Goal: Transaction & Acquisition: Purchase product/service

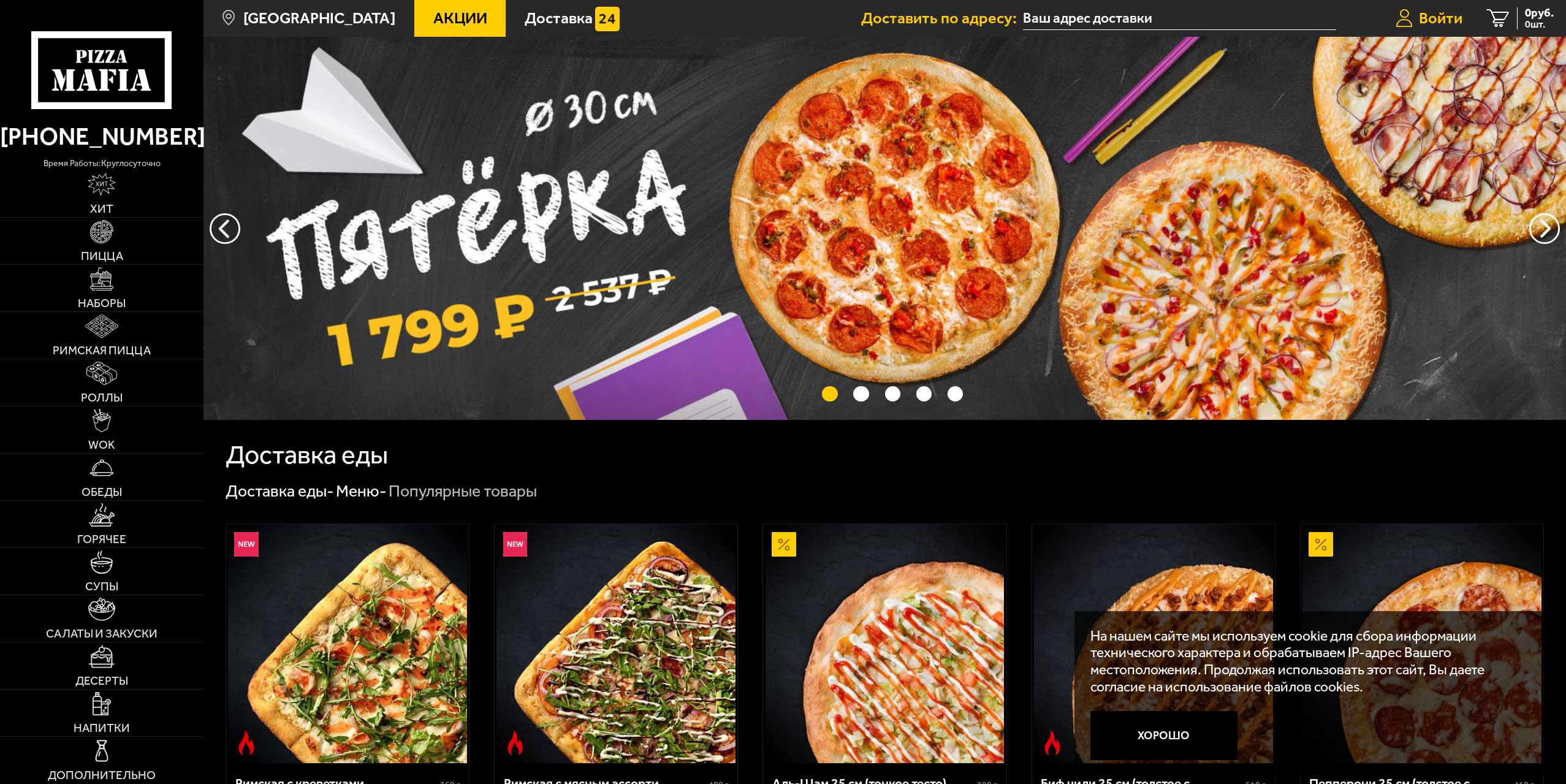
click at [1448, 25] on span "Войти" at bounding box center [1441, 18] width 44 height 16
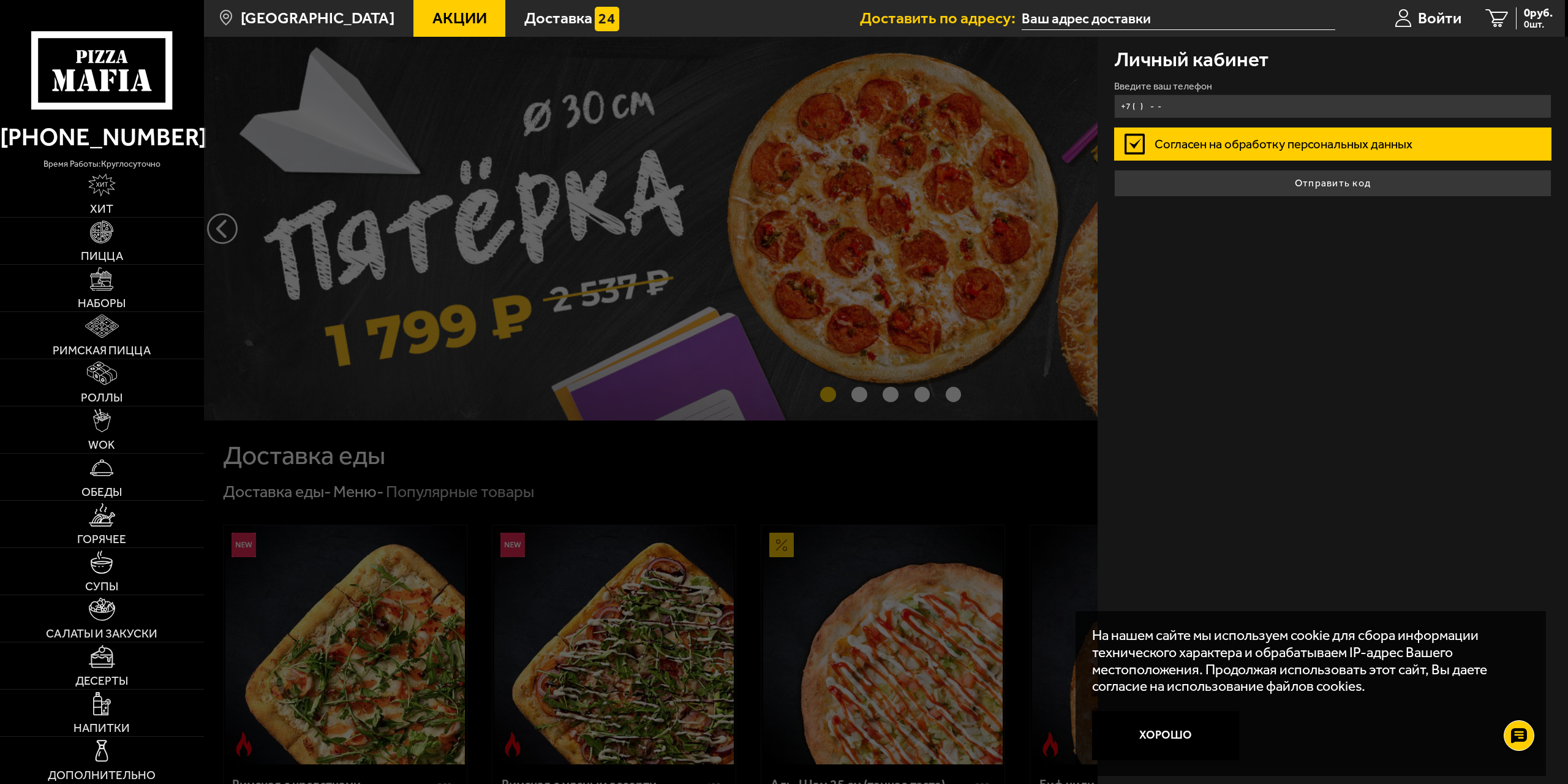
click at [1189, 107] on input "+7 ( ) - -" at bounding box center [1333, 106] width 438 height 24
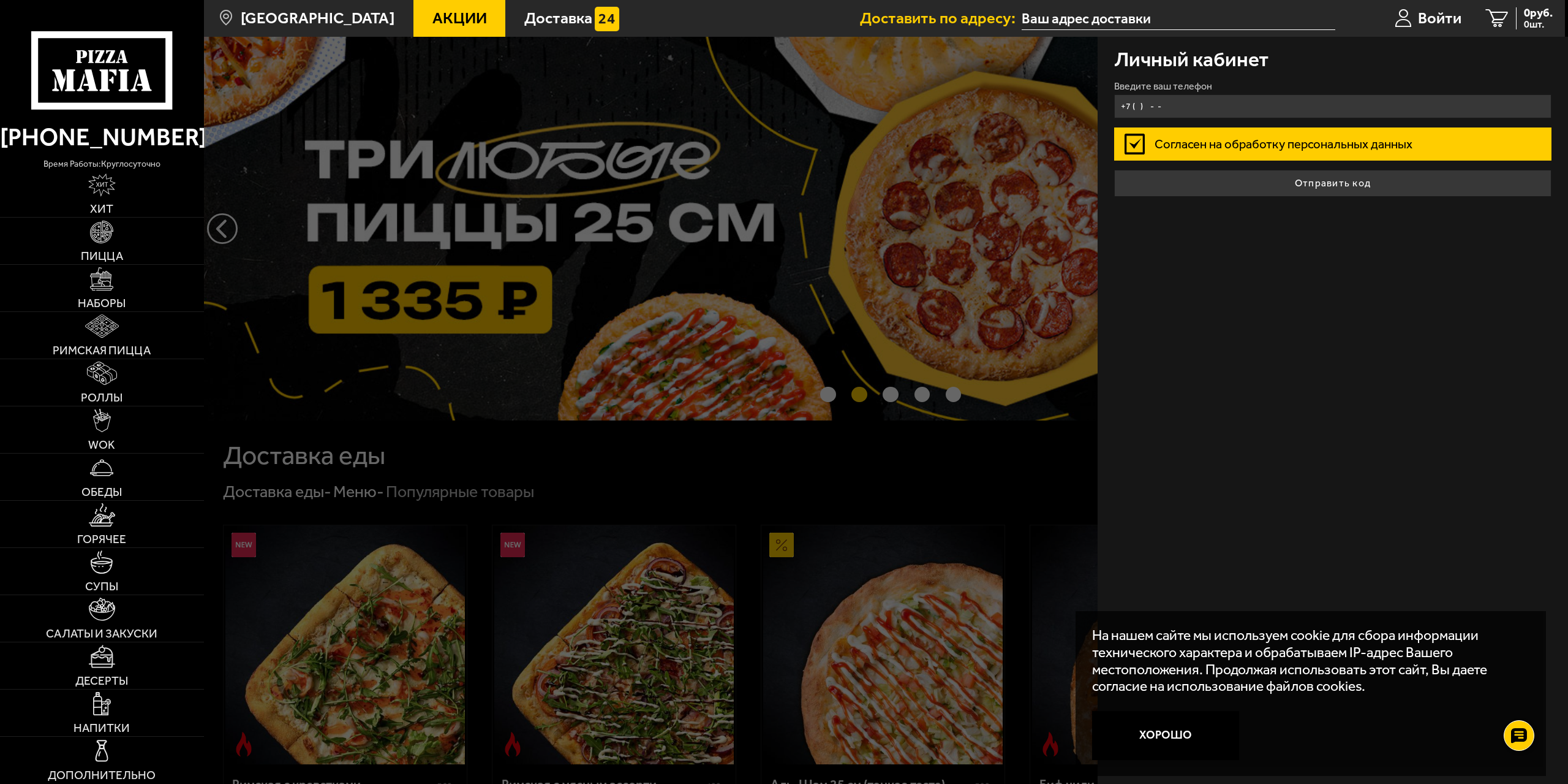
click at [1189, 111] on input "+7 ( ) - -" at bounding box center [1333, 106] width 438 height 24
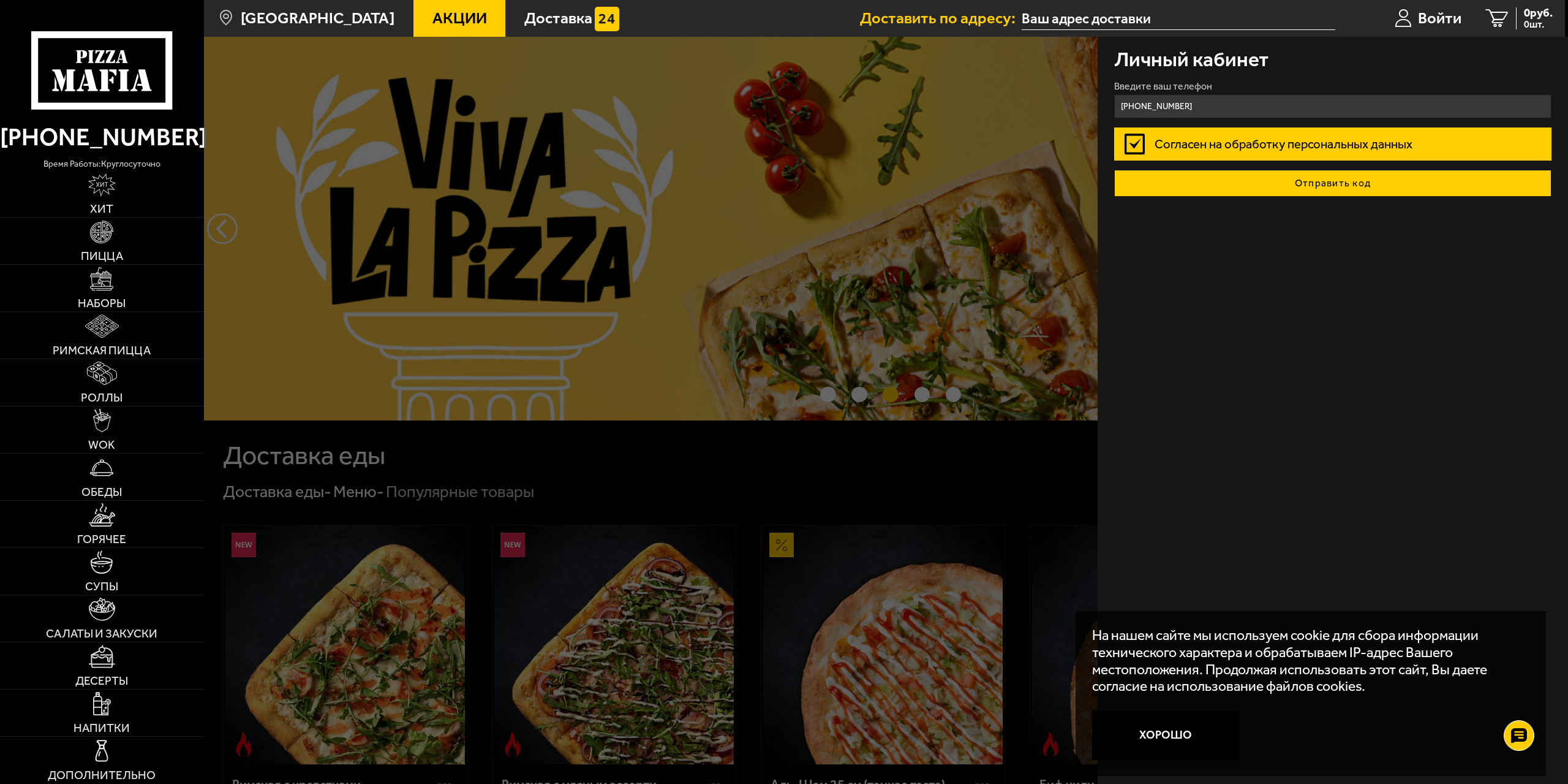
type input "[PHONE_NUMBER]"
click at [1308, 180] on button "Отправить код" at bounding box center [1333, 183] width 438 height 27
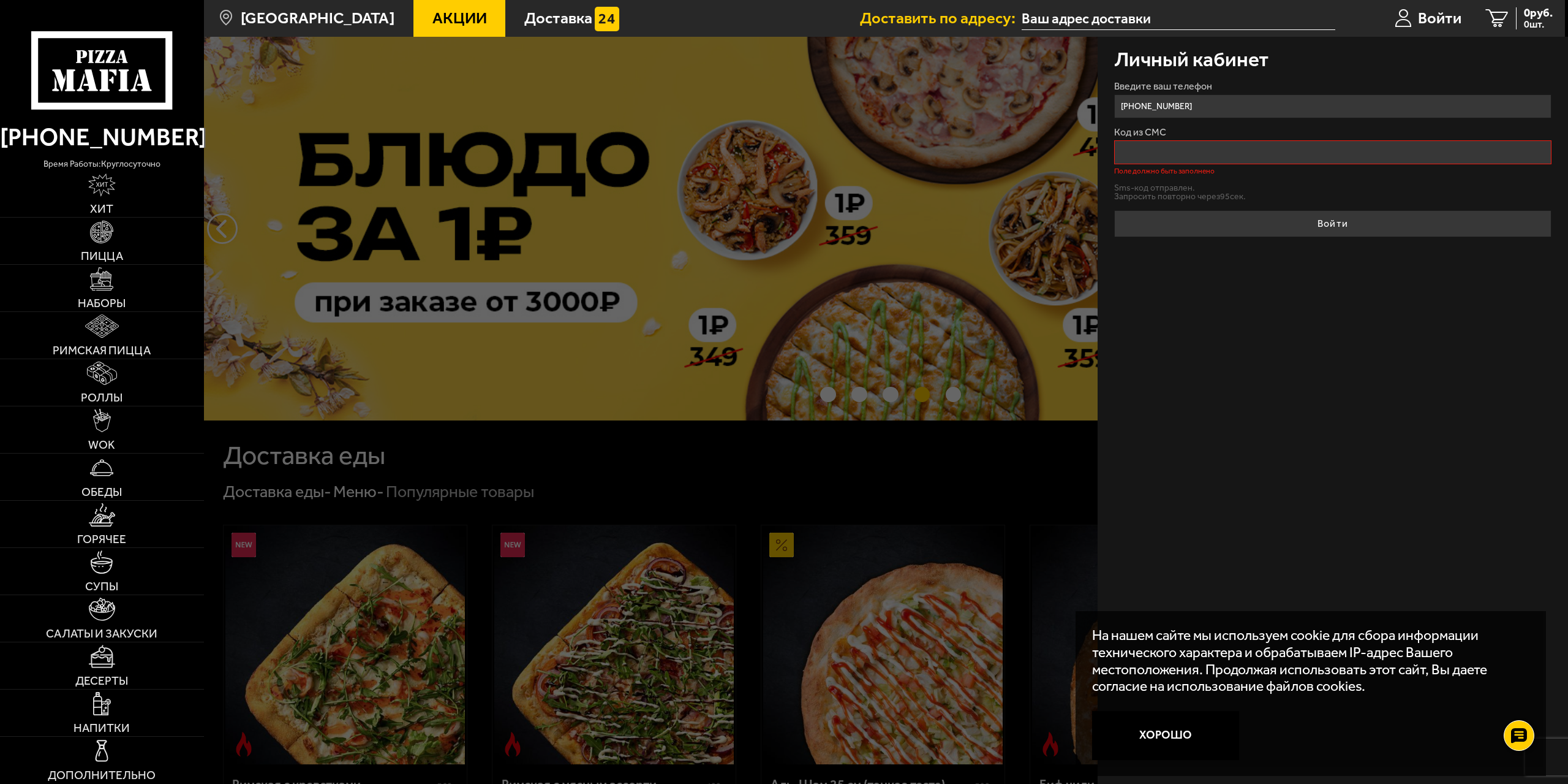
click at [1183, 138] on div "Код из СМС Поле должно быть заполнено" at bounding box center [1333, 151] width 438 height 47
click at [1182, 146] on input "Код из СМС" at bounding box center [1333, 152] width 438 height 24
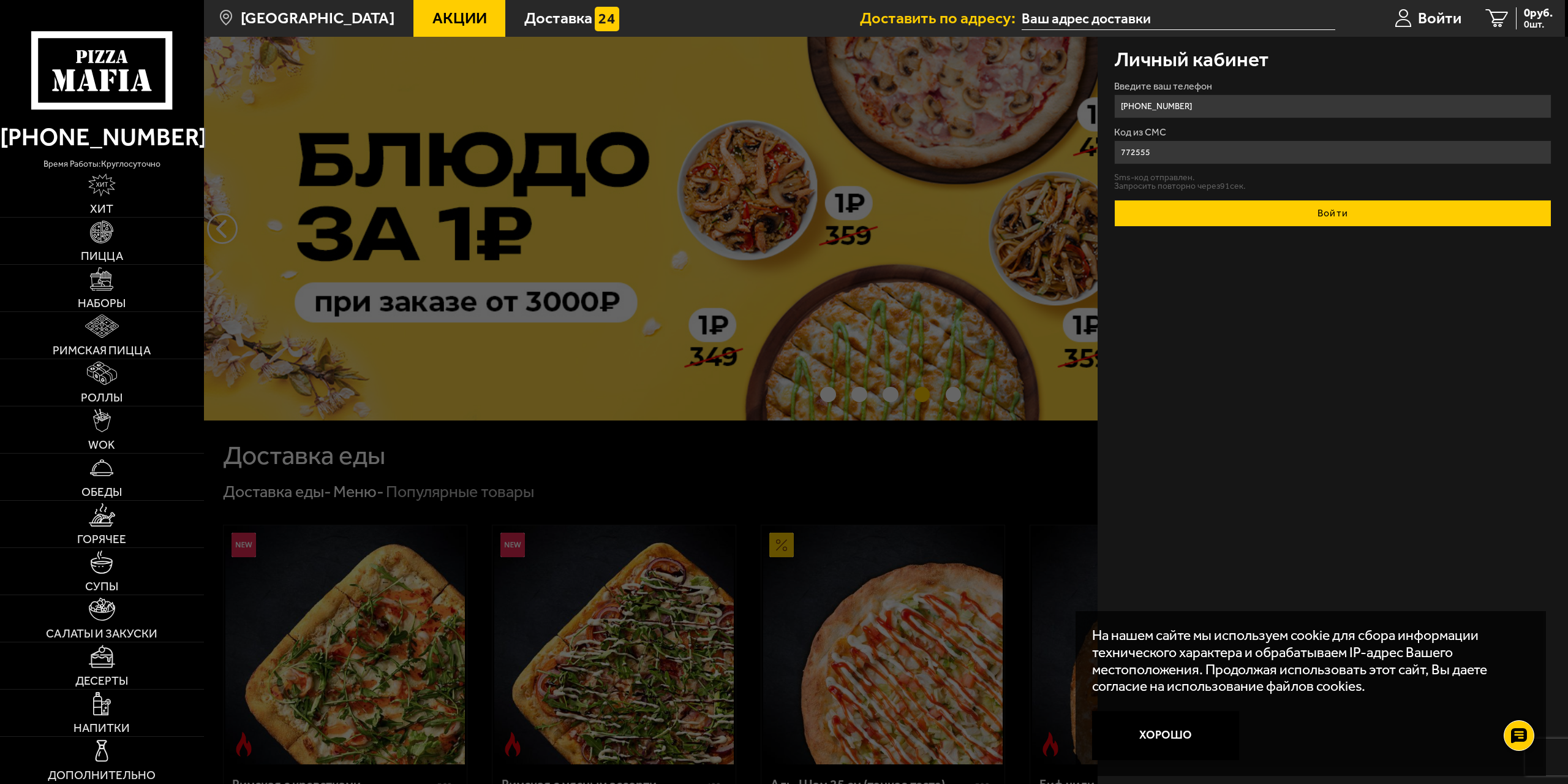
type input "772555"
click at [1356, 224] on button "Войти" at bounding box center [1333, 213] width 438 height 27
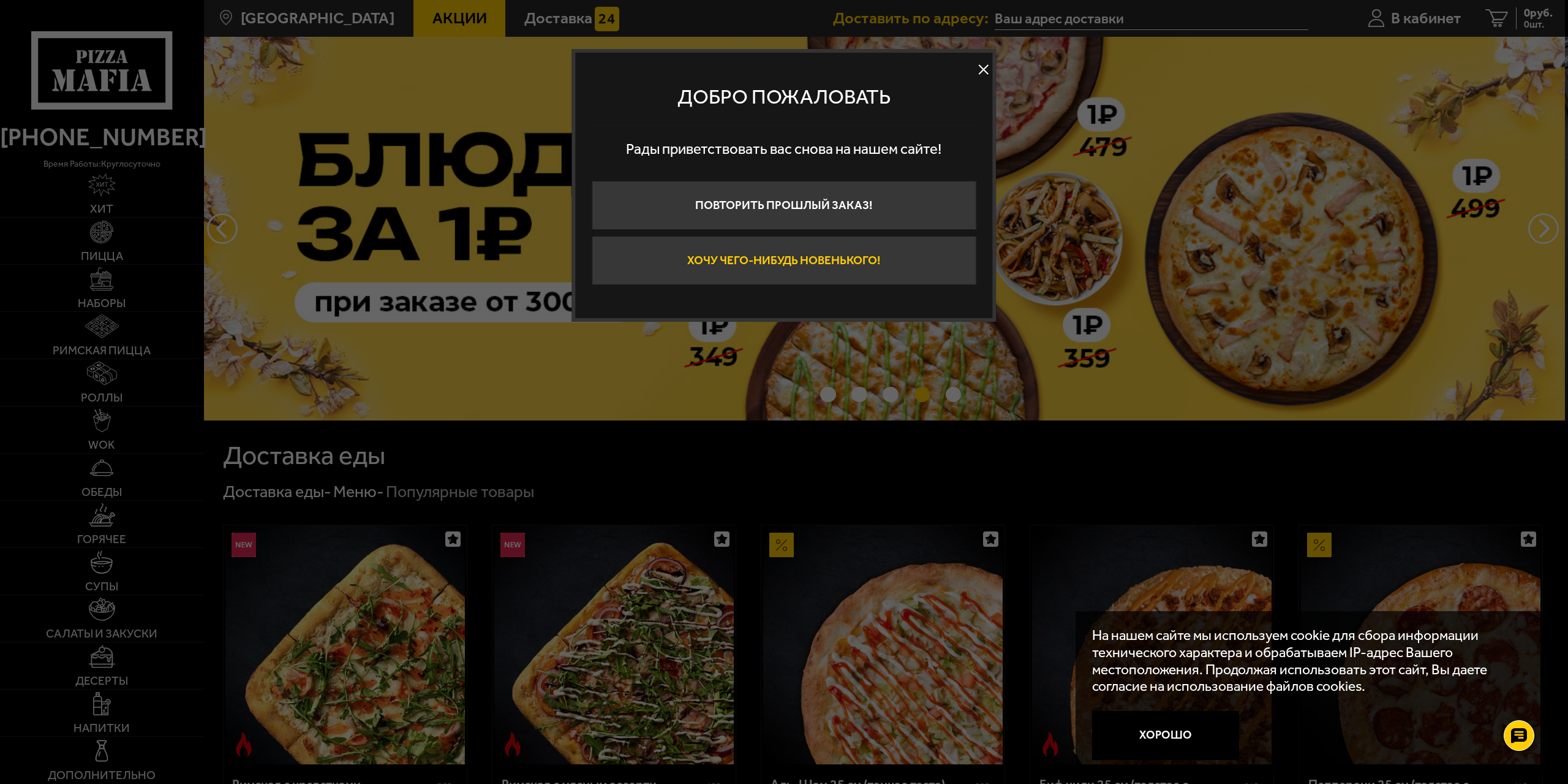
click at [808, 252] on button "Хочу чего-нибудь новенького!" at bounding box center [784, 260] width 385 height 49
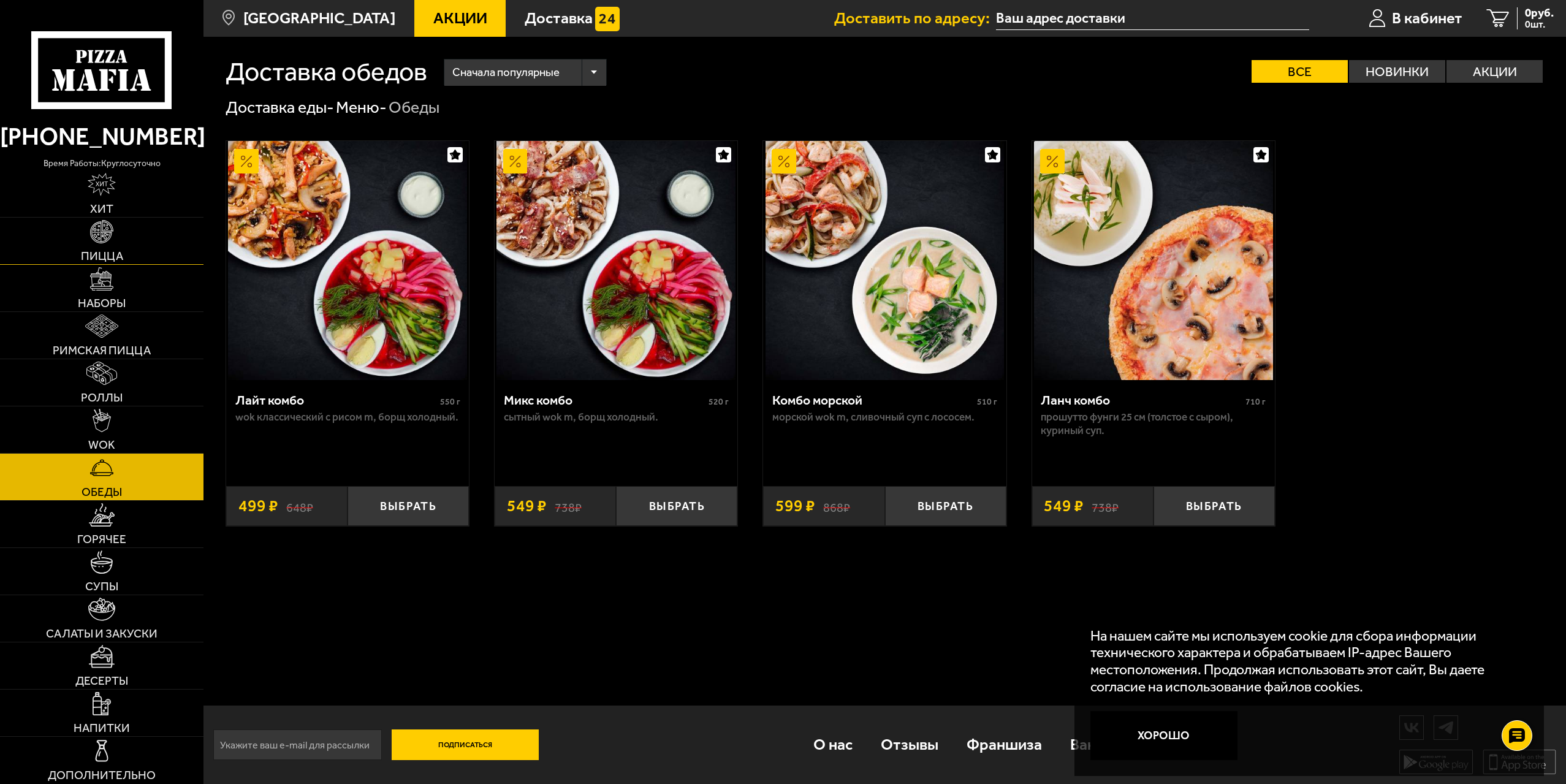
click at [103, 255] on span "Пицца" at bounding box center [102, 256] width 42 height 12
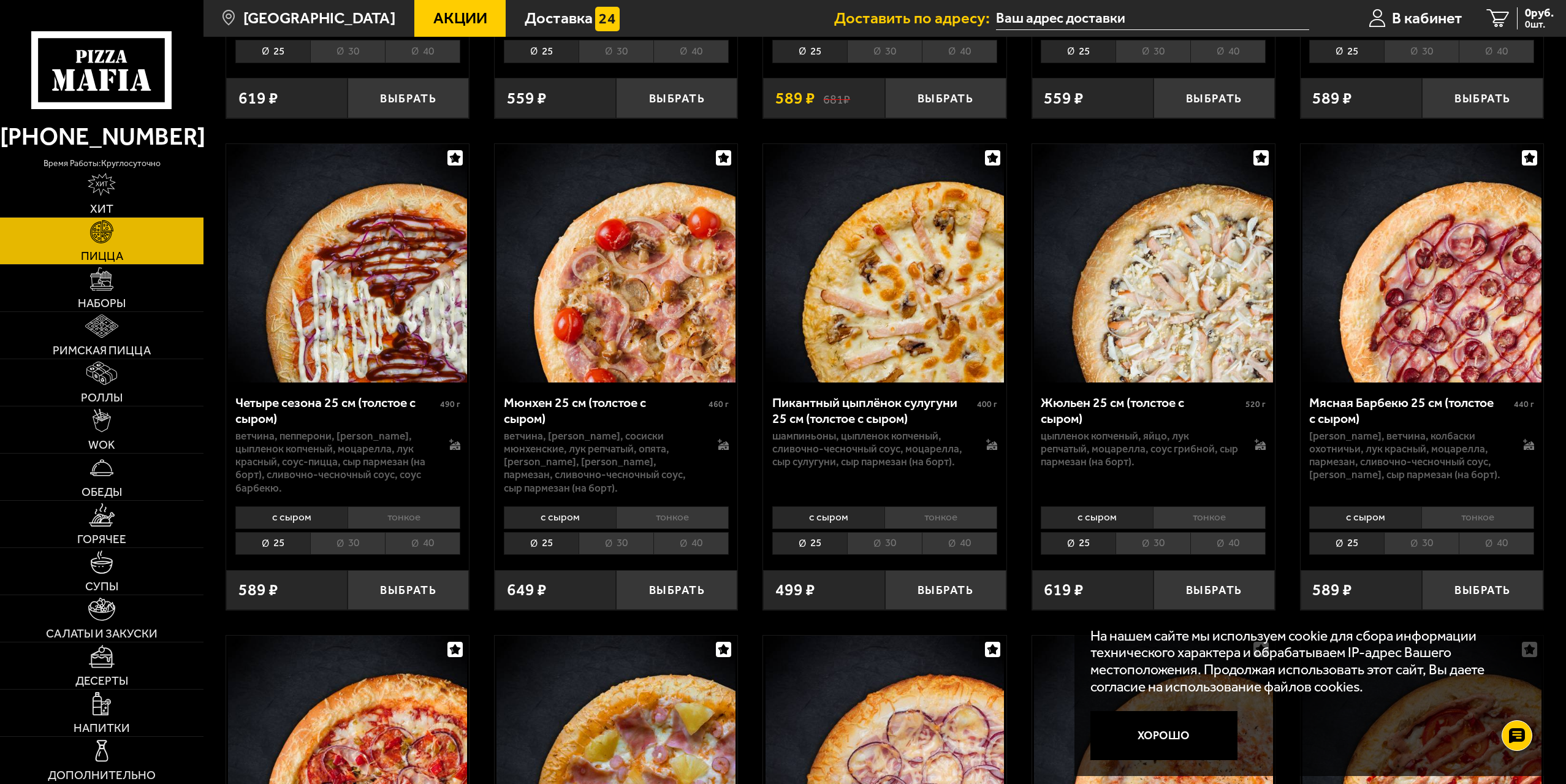
scroll to position [2022, 0]
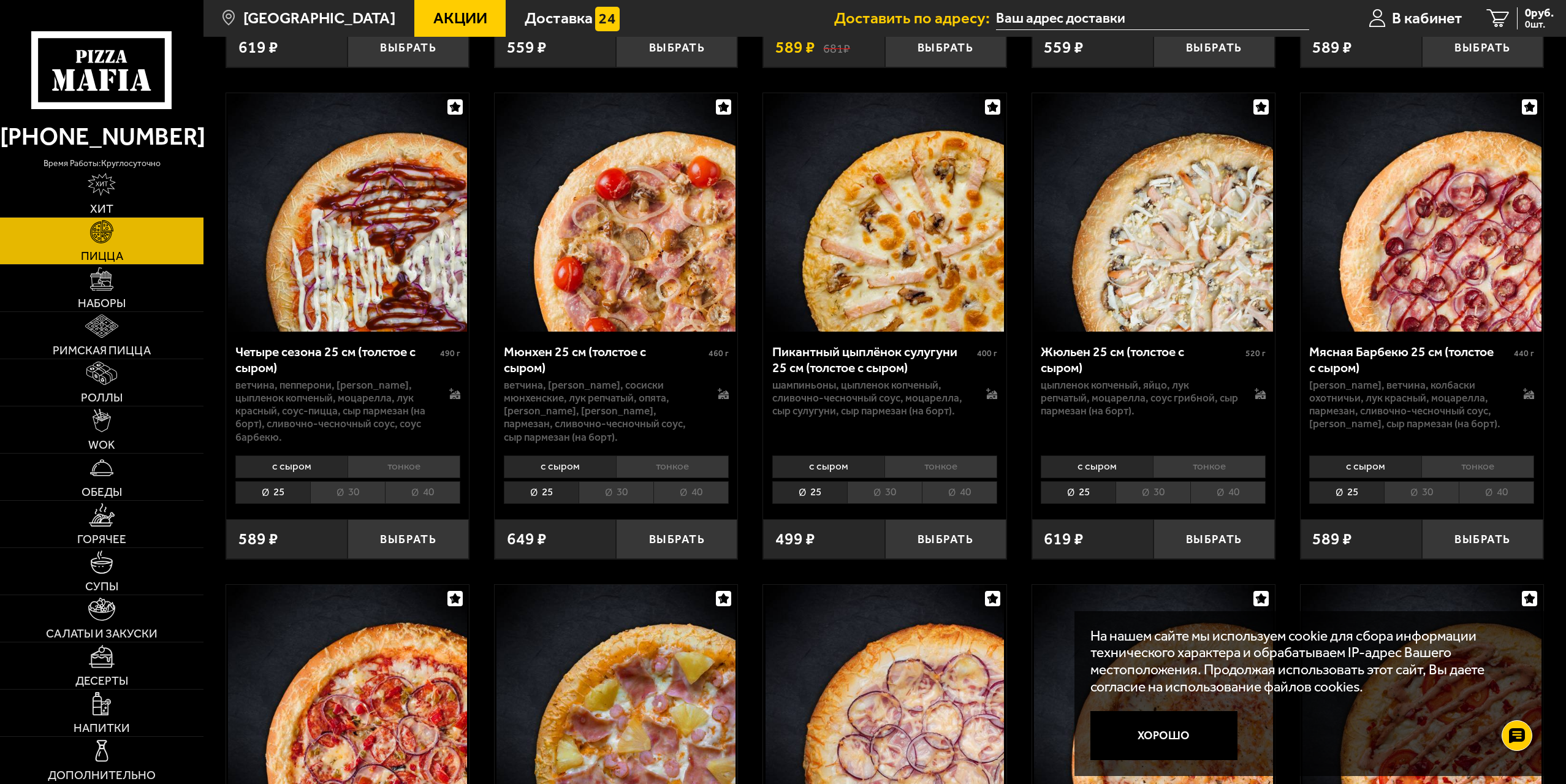
click at [703, 492] on li "40" at bounding box center [691, 492] width 76 height 23
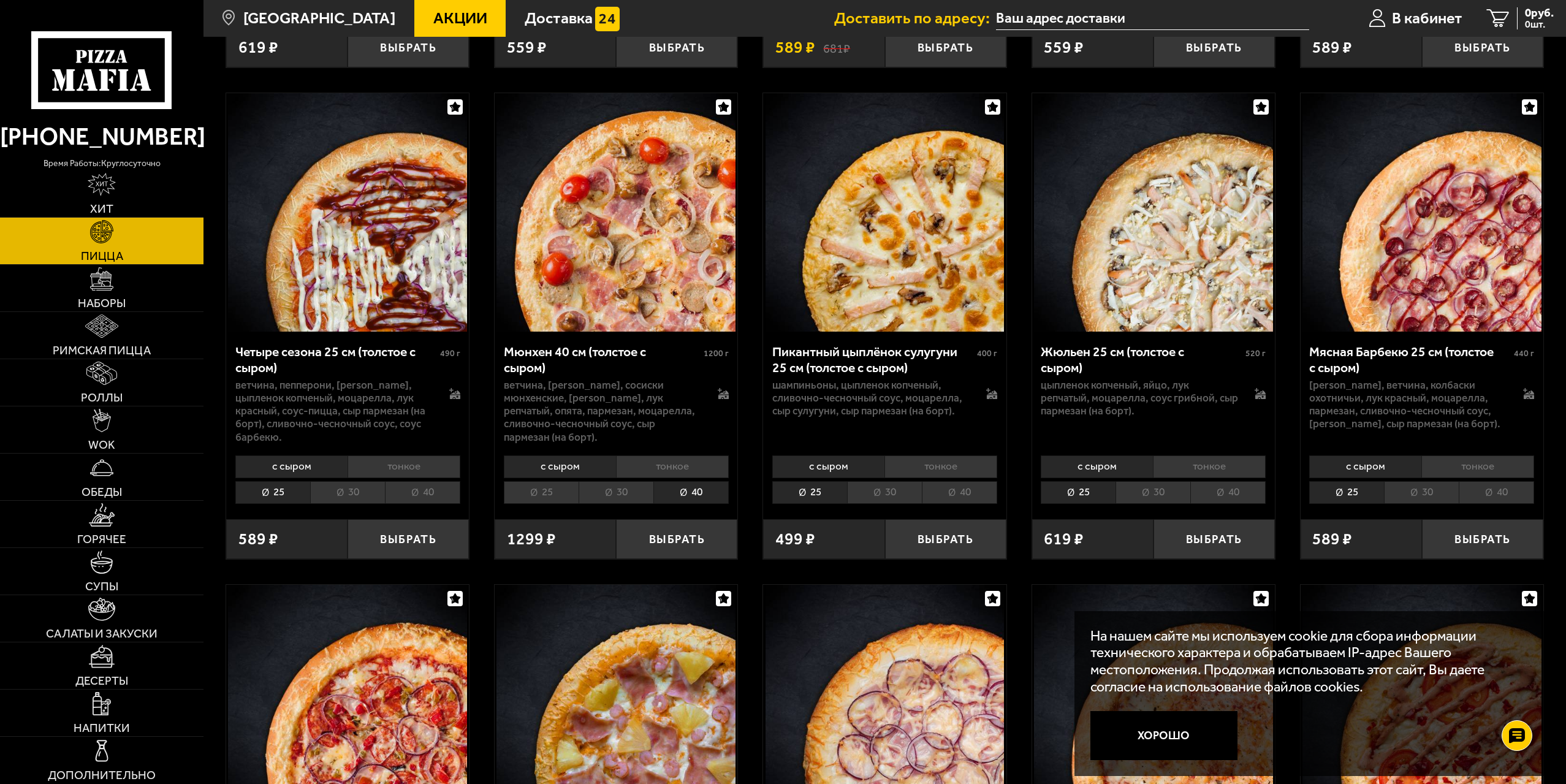
click at [578, 472] on li "с сыром" at bounding box center [560, 466] width 112 height 23
click at [691, 540] on button "Выбрать" at bounding box center [676, 539] width 121 height 40
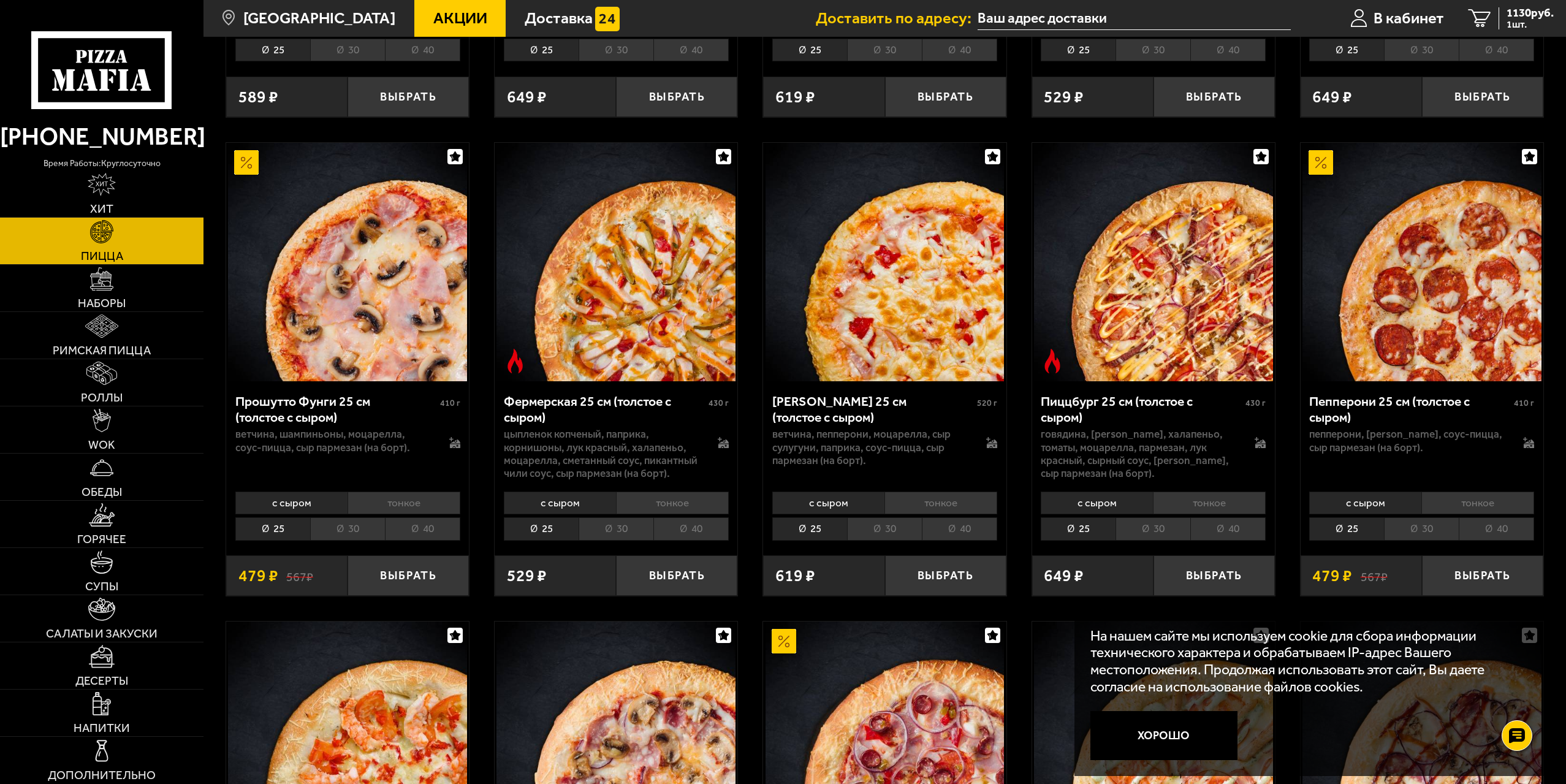
scroll to position [1041, 0]
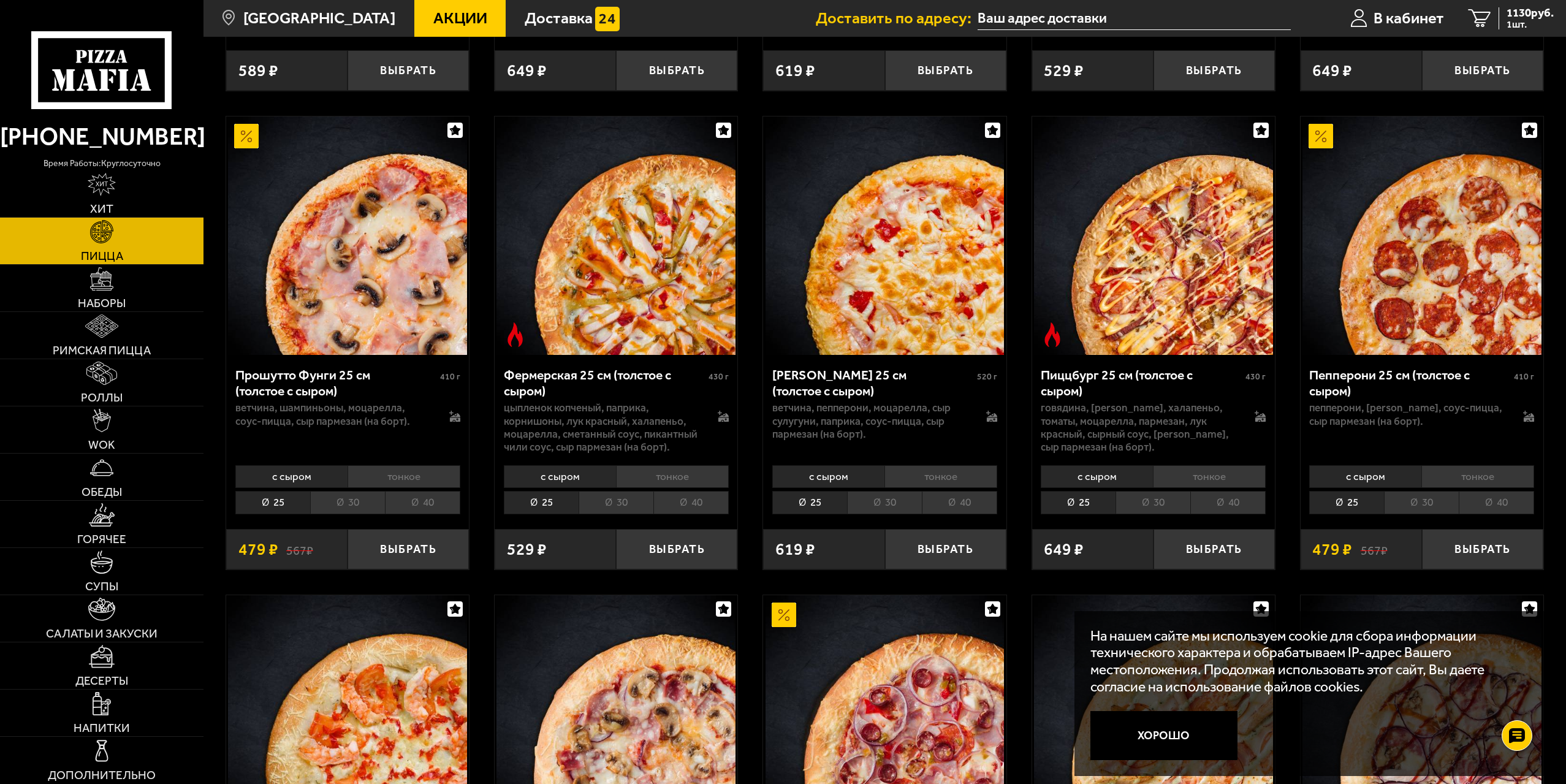
click at [1246, 508] on li "40" at bounding box center [1228, 502] width 76 height 23
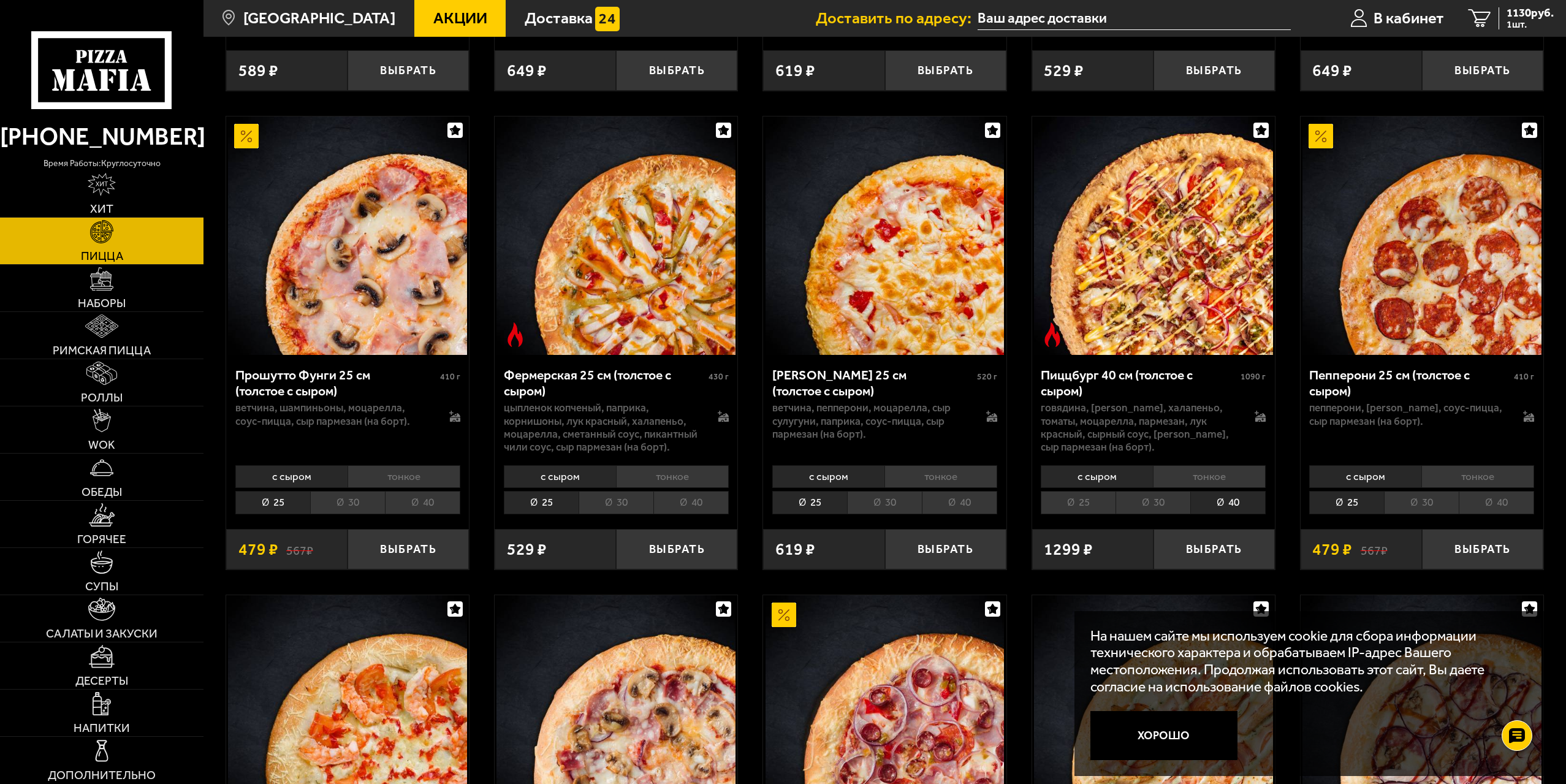
click at [1082, 500] on li "25" at bounding box center [1078, 502] width 75 height 23
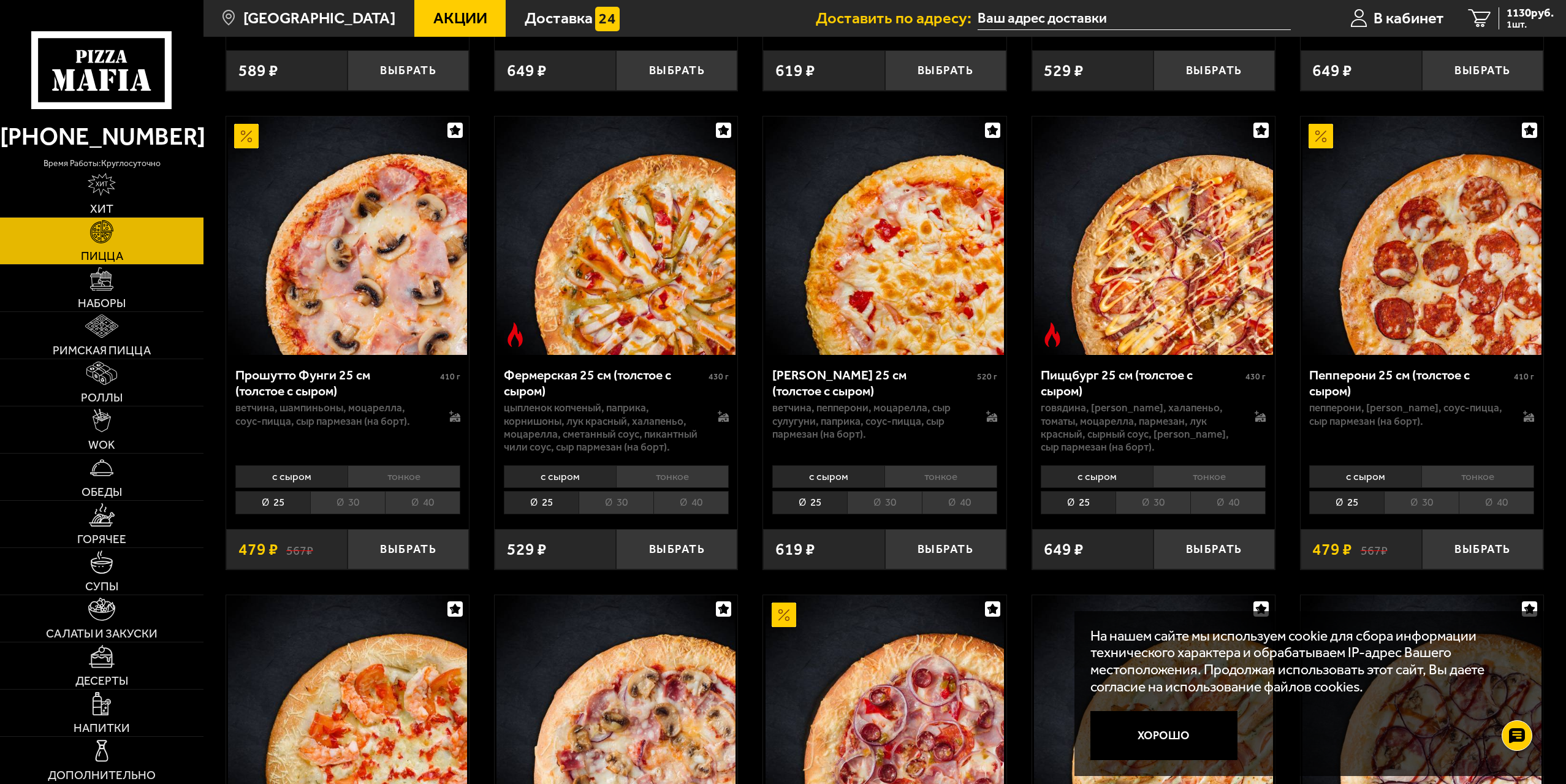
click at [1140, 503] on li "30" at bounding box center [1152, 502] width 75 height 23
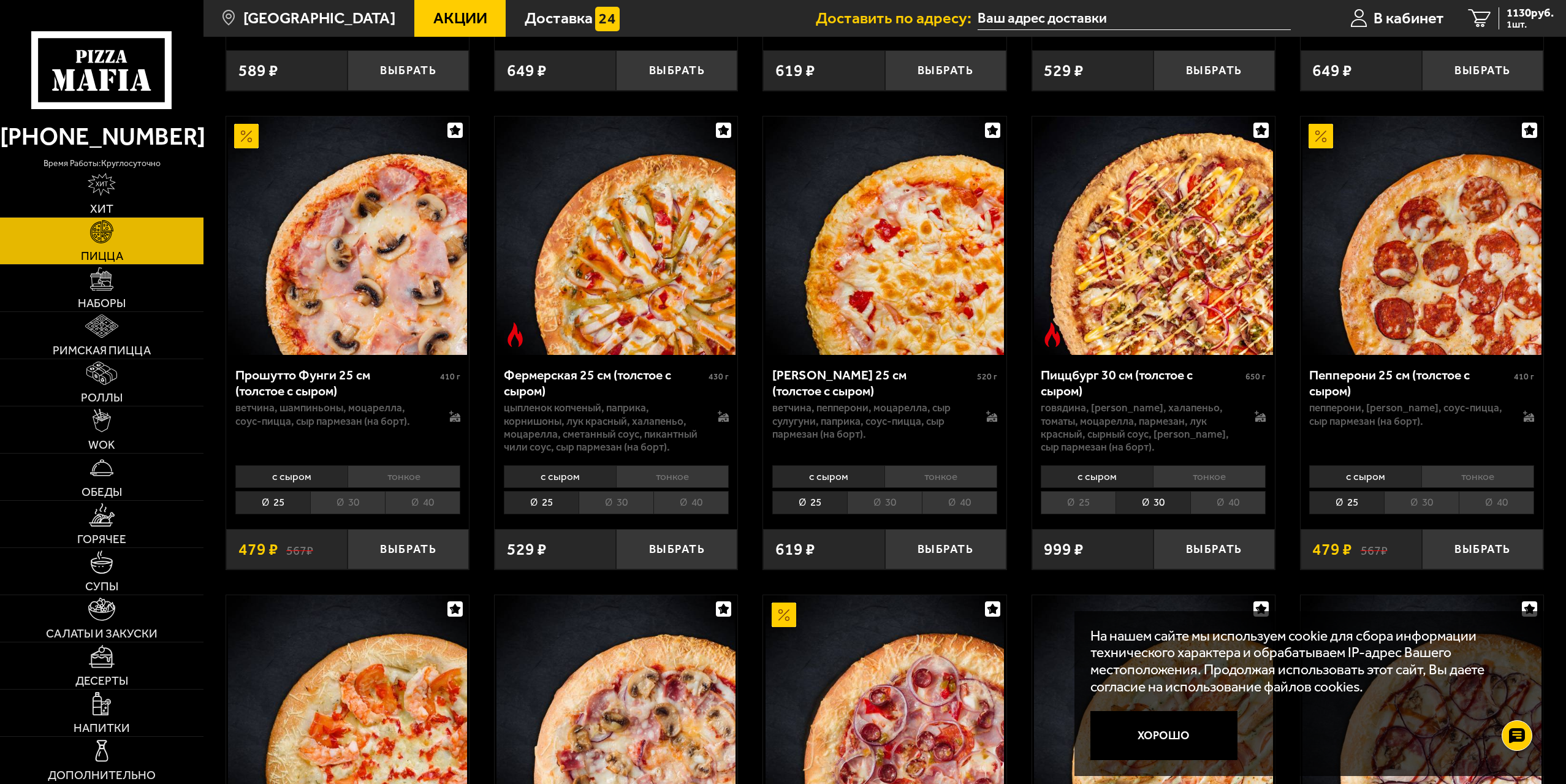
click at [1201, 503] on li "40" at bounding box center [1228, 502] width 76 height 23
click at [1147, 500] on li "30" at bounding box center [1152, 502] width 75 height 23
click at [1231, 500] on li "40" at bounding box center [1228, 502] width 76 height 23
click at [1079, 496] on li "25" at bounding box center [1078, 502] width 75 height 23
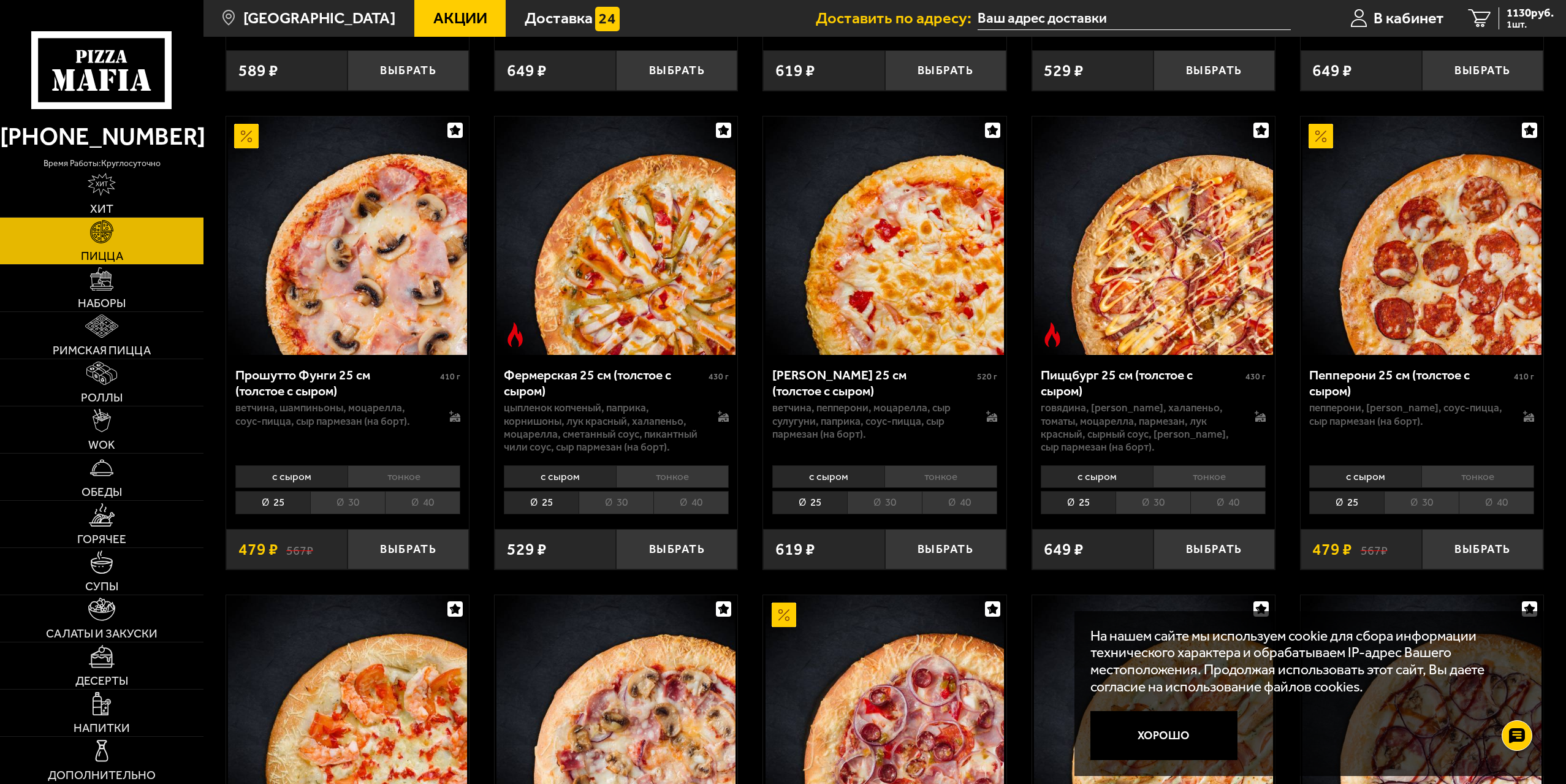
click at [1242, 497] on li "40" at bounding box center [1228, 502] width 76 height 23
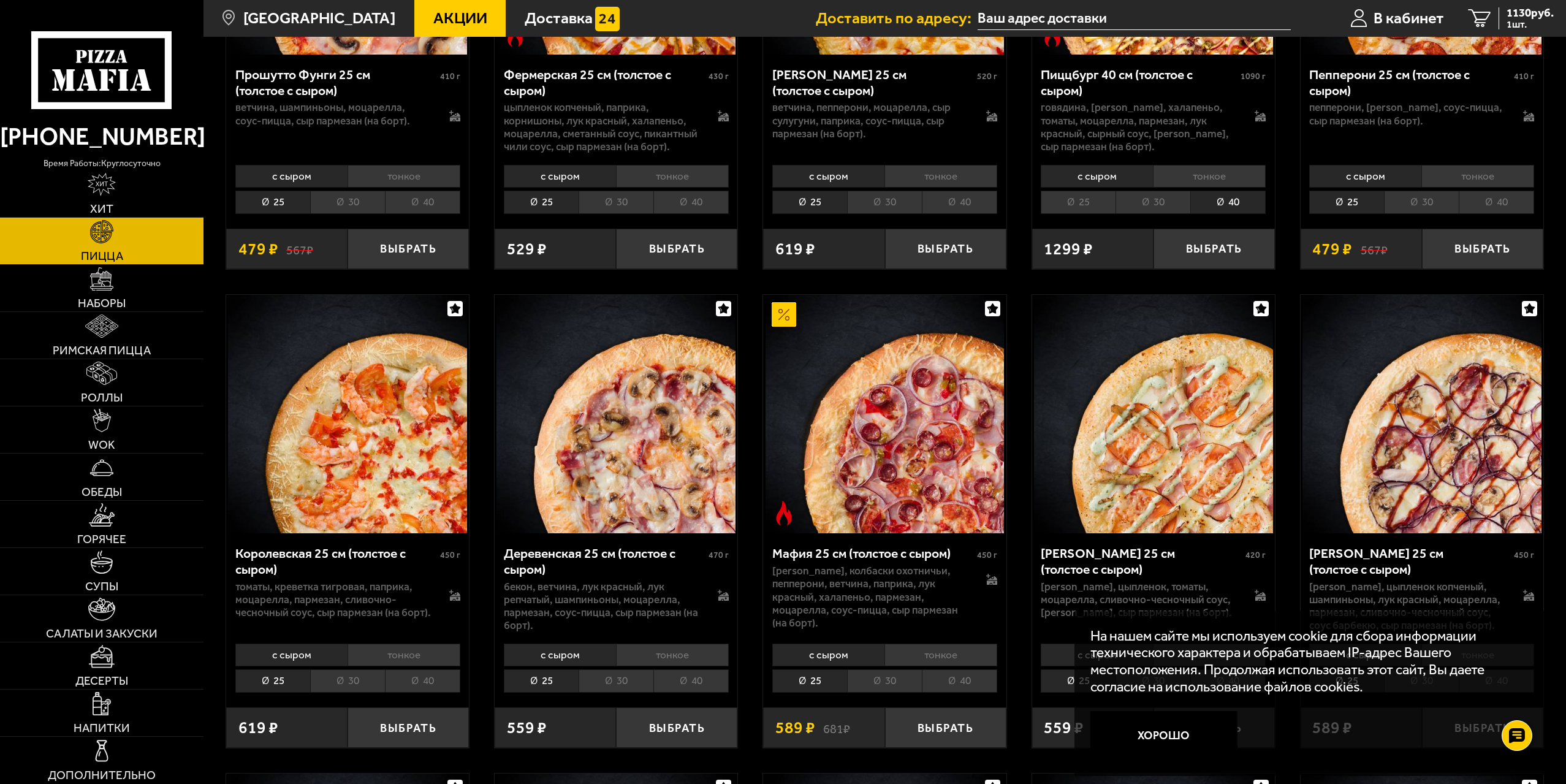
scroll to position [1348, 0]
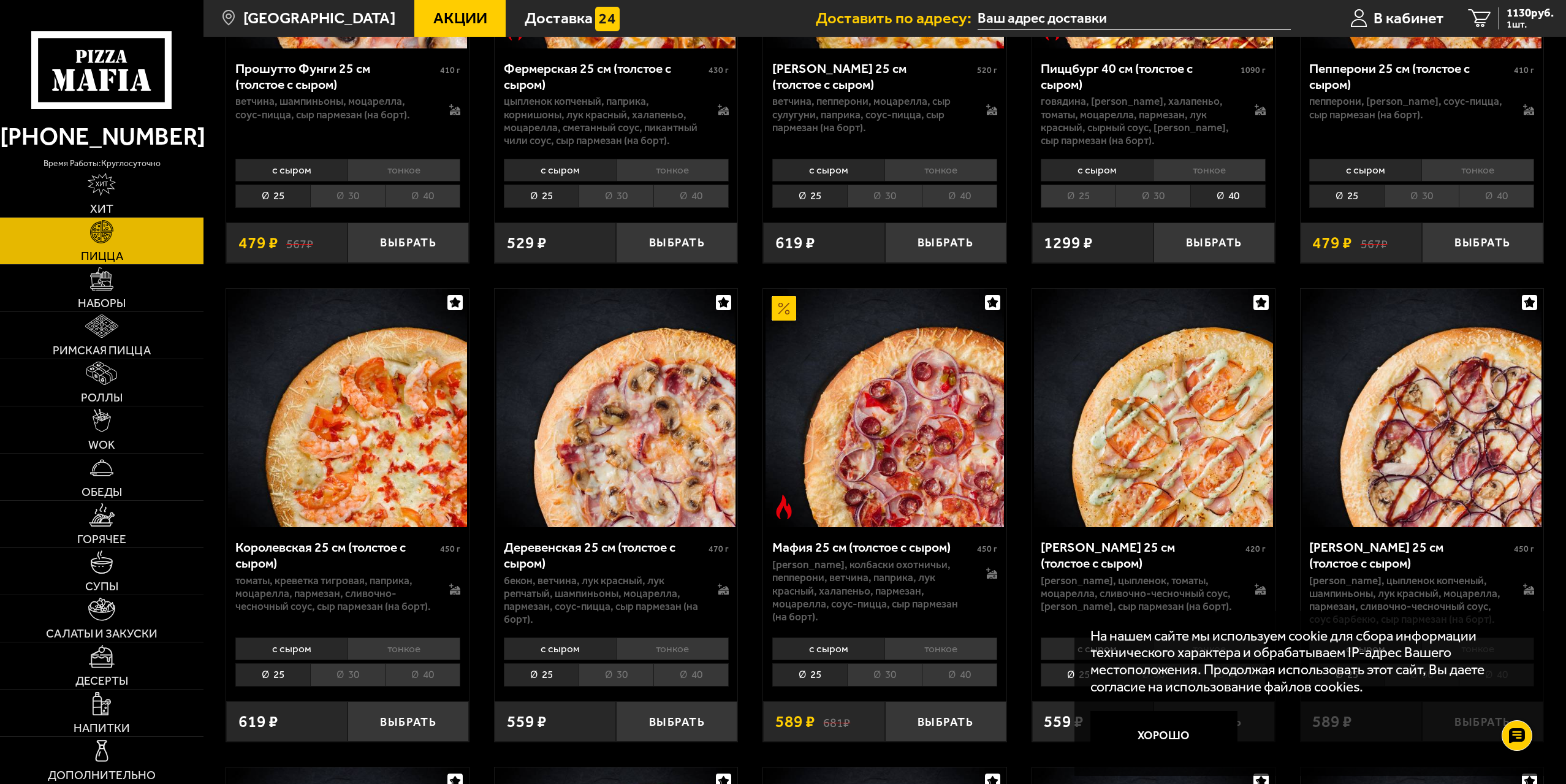
click at [967, 678] on li "40" at bounding box center [959, 674] width 76 height 23
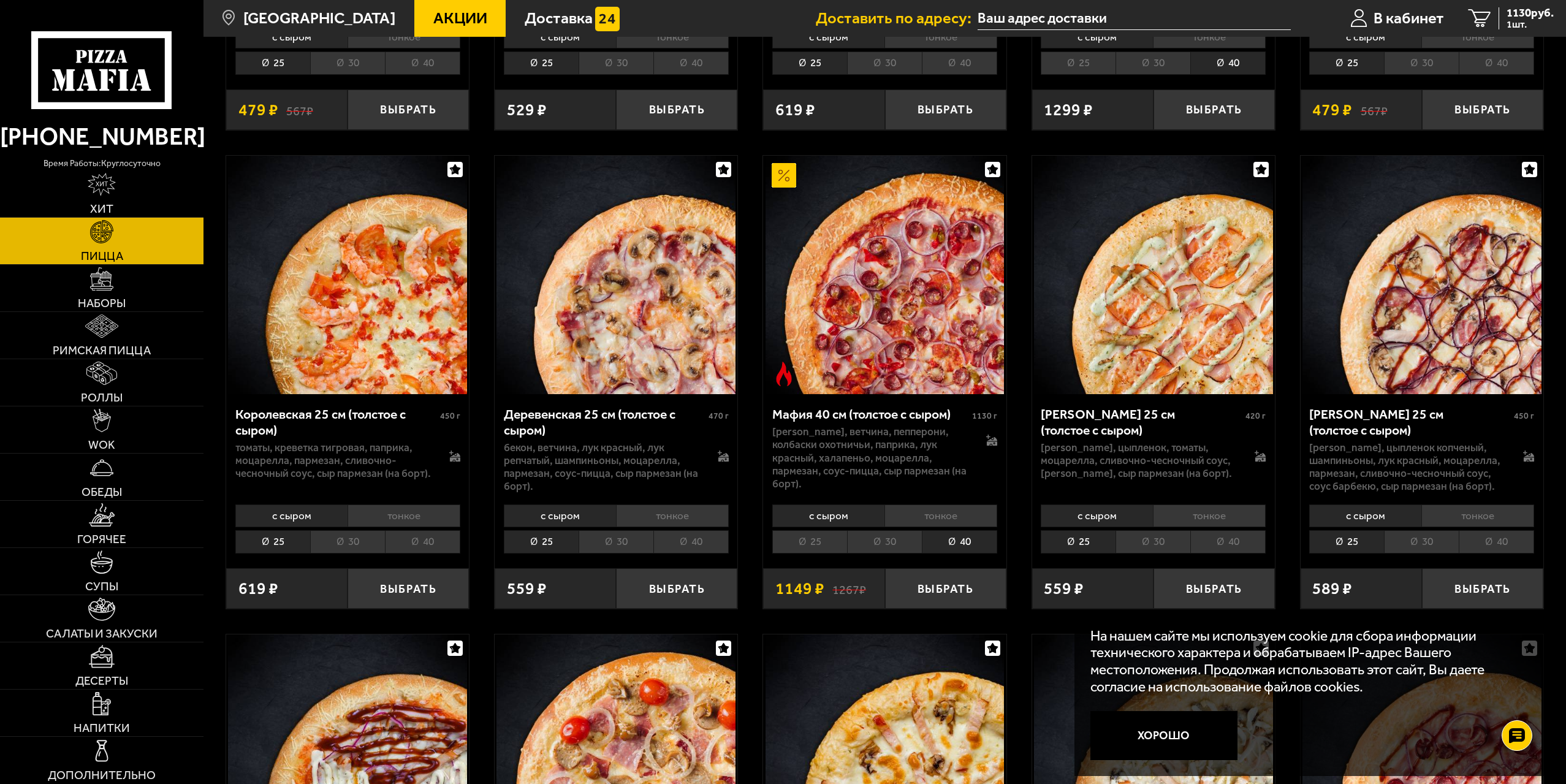
scroll to position [1532, 0]
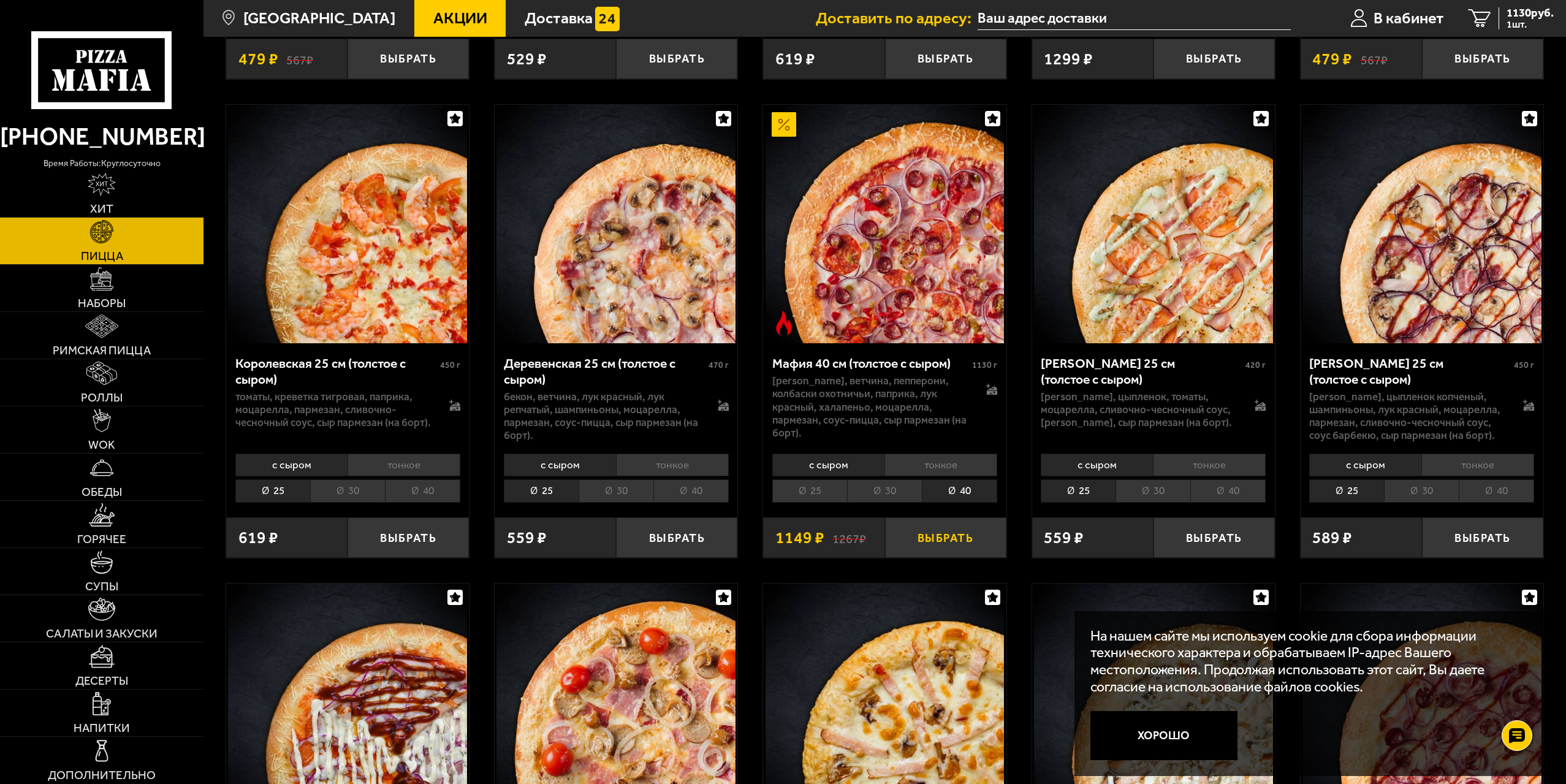
click at [956, 535] on button "Выбрать" at bounding box center [946, 537] width 121 height 40
click at [93, 340] on link "Римская пицца" at bounding box center [102, 335] width 204 height 47
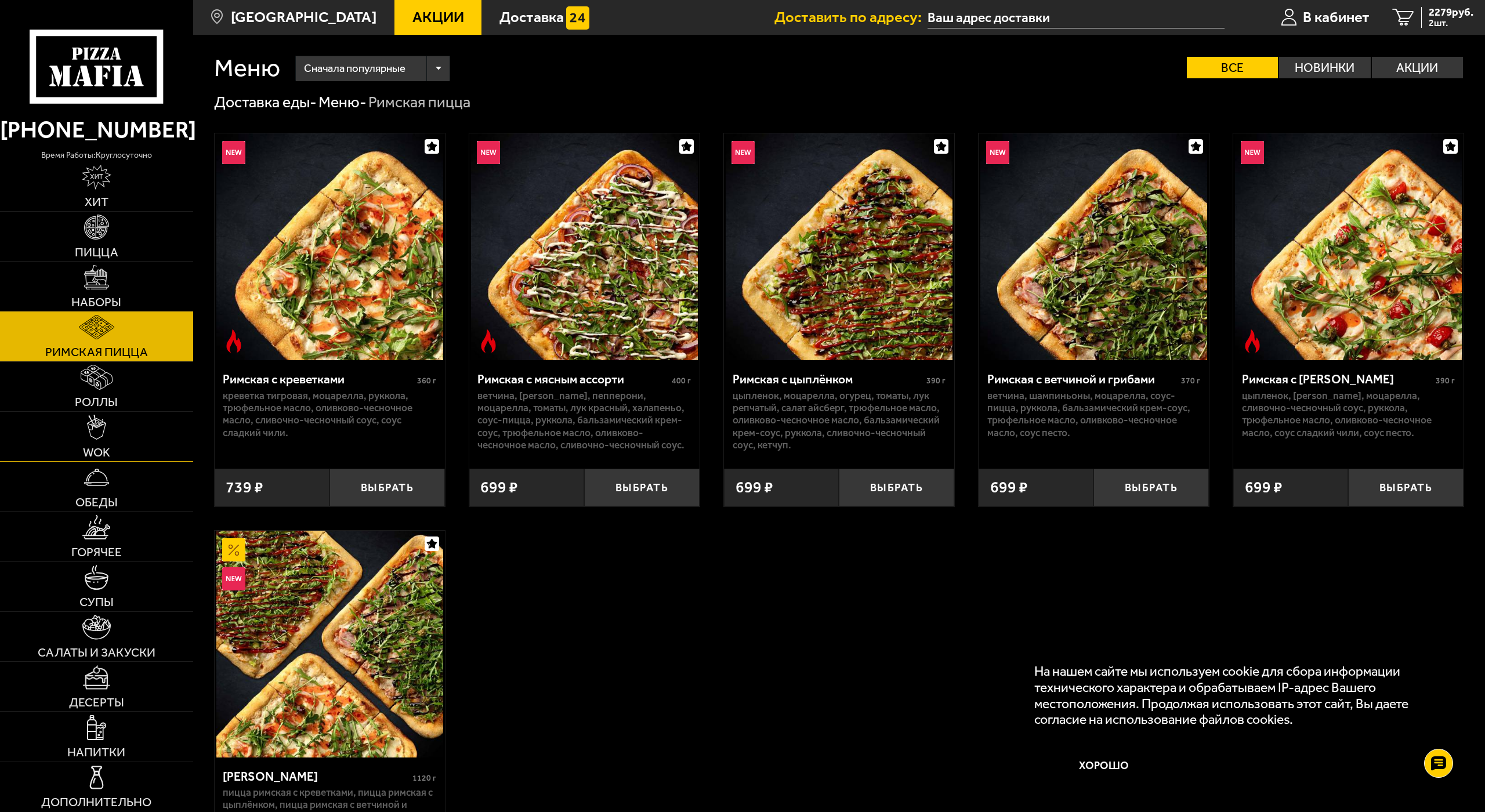
click at [98, 446] on span "WOK" at bounding box center [96, 452] width 28 height 12
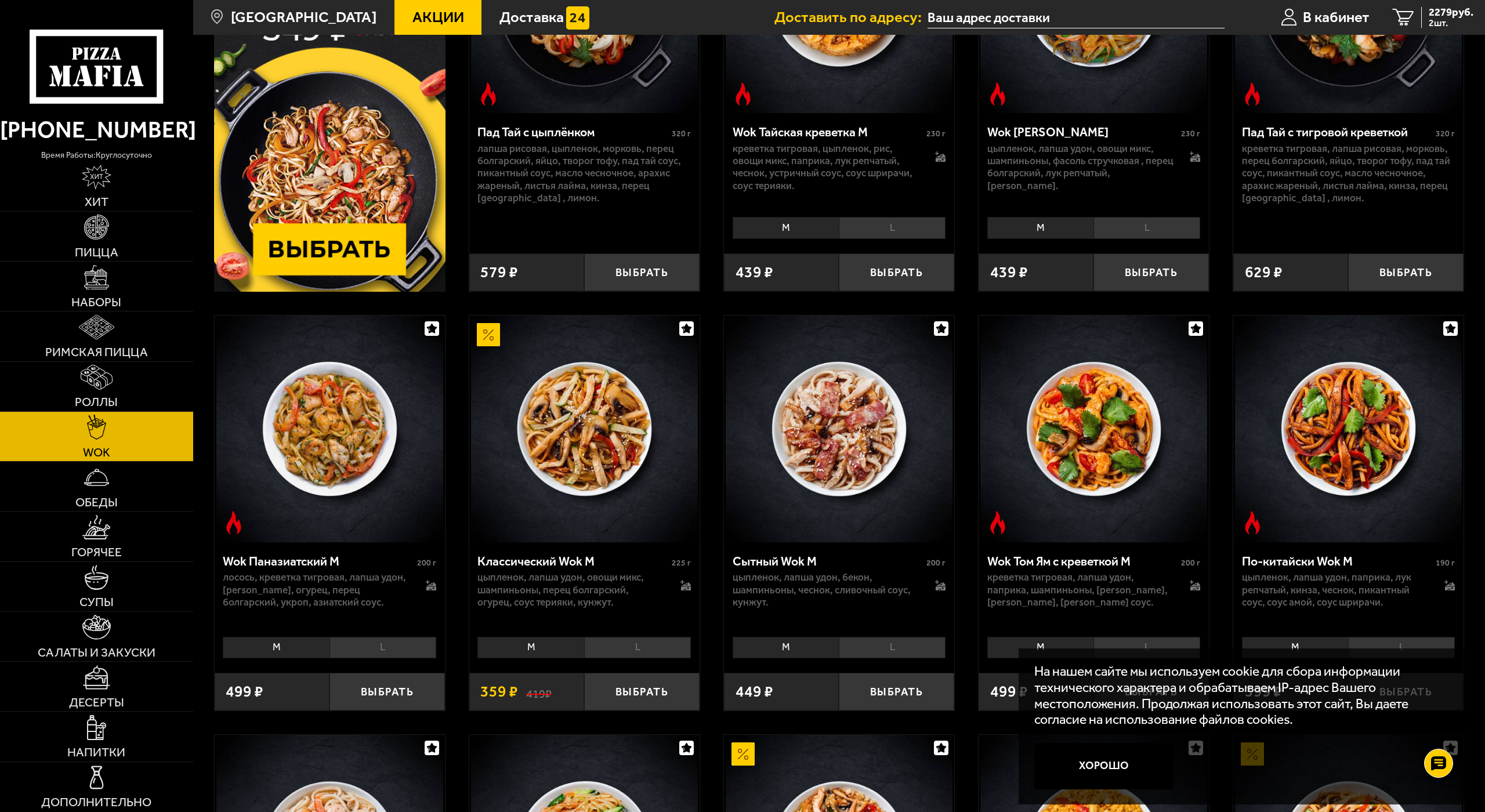
scroll to position [406, 0]
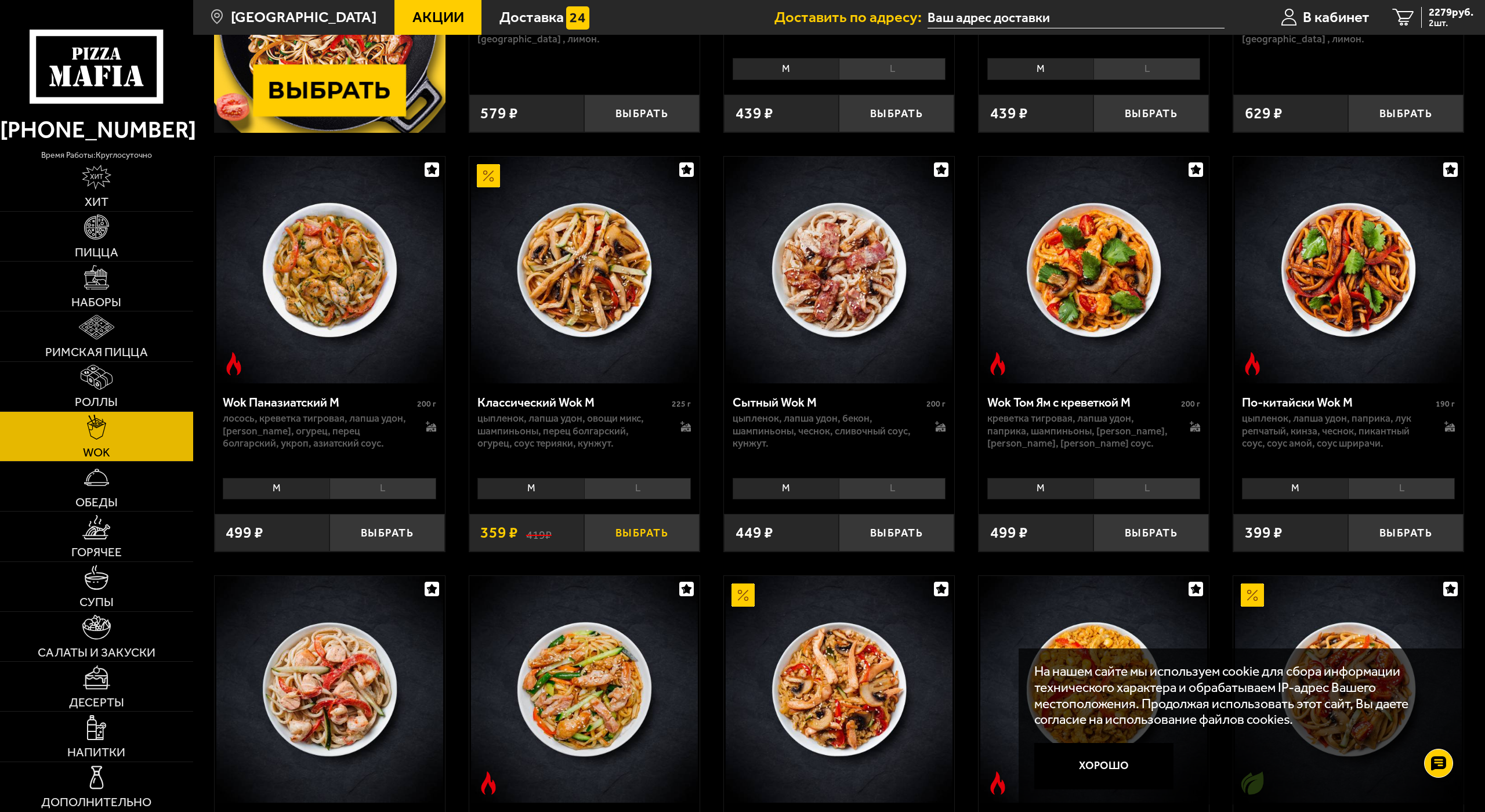
click at [647, 537] on button "Выбрать" at bounding box center [642, 533] width 116 height 38
click at [598, 533] on button "−" at bounding box center [603, 533] width 39 height 38
click at [634, 491] on li "L" at bounding box center [637, 488] width 107 height 21
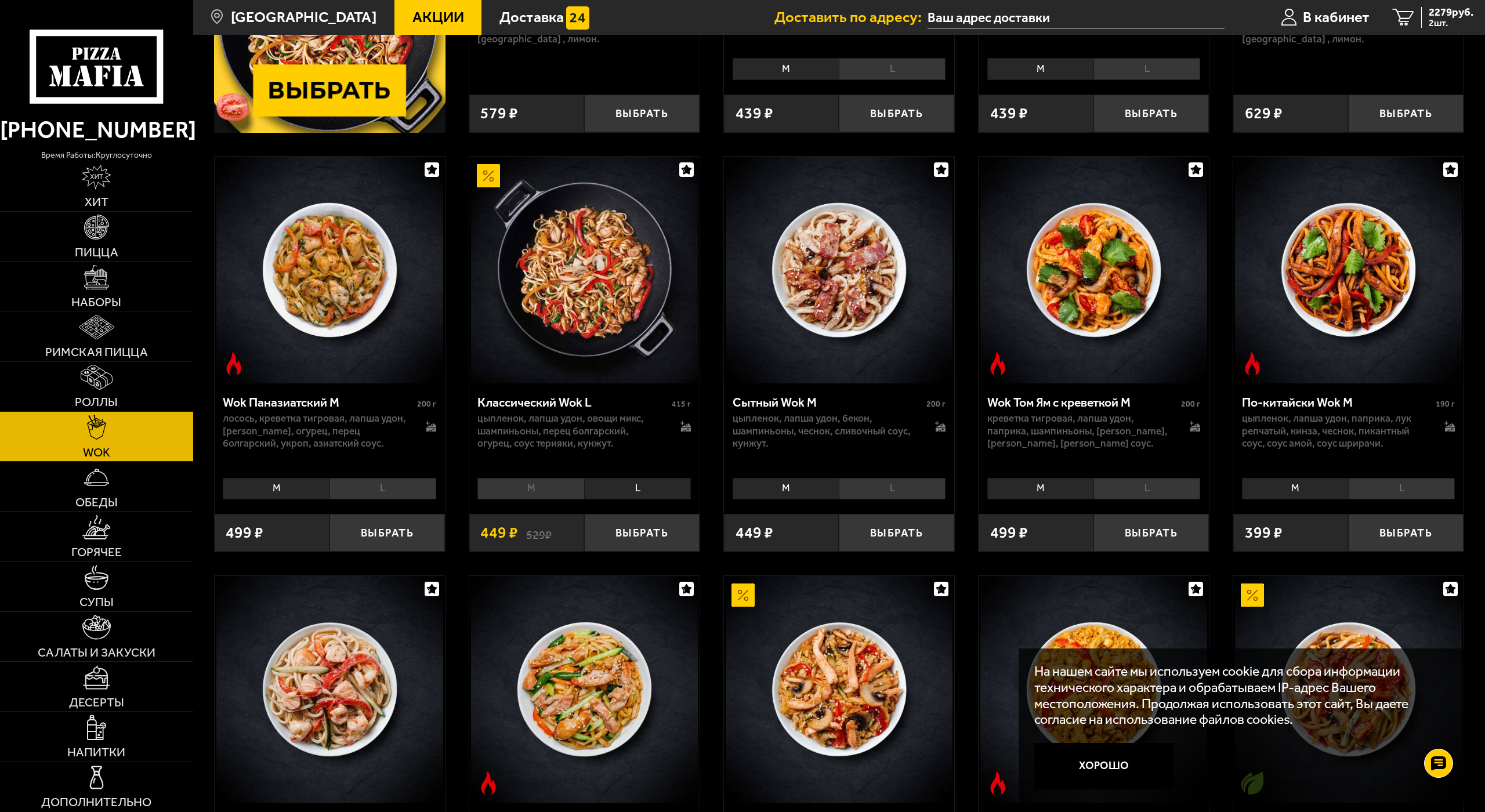
click at [892, 489] on li "L" at bounding box center [892, 488] width 107 height 21
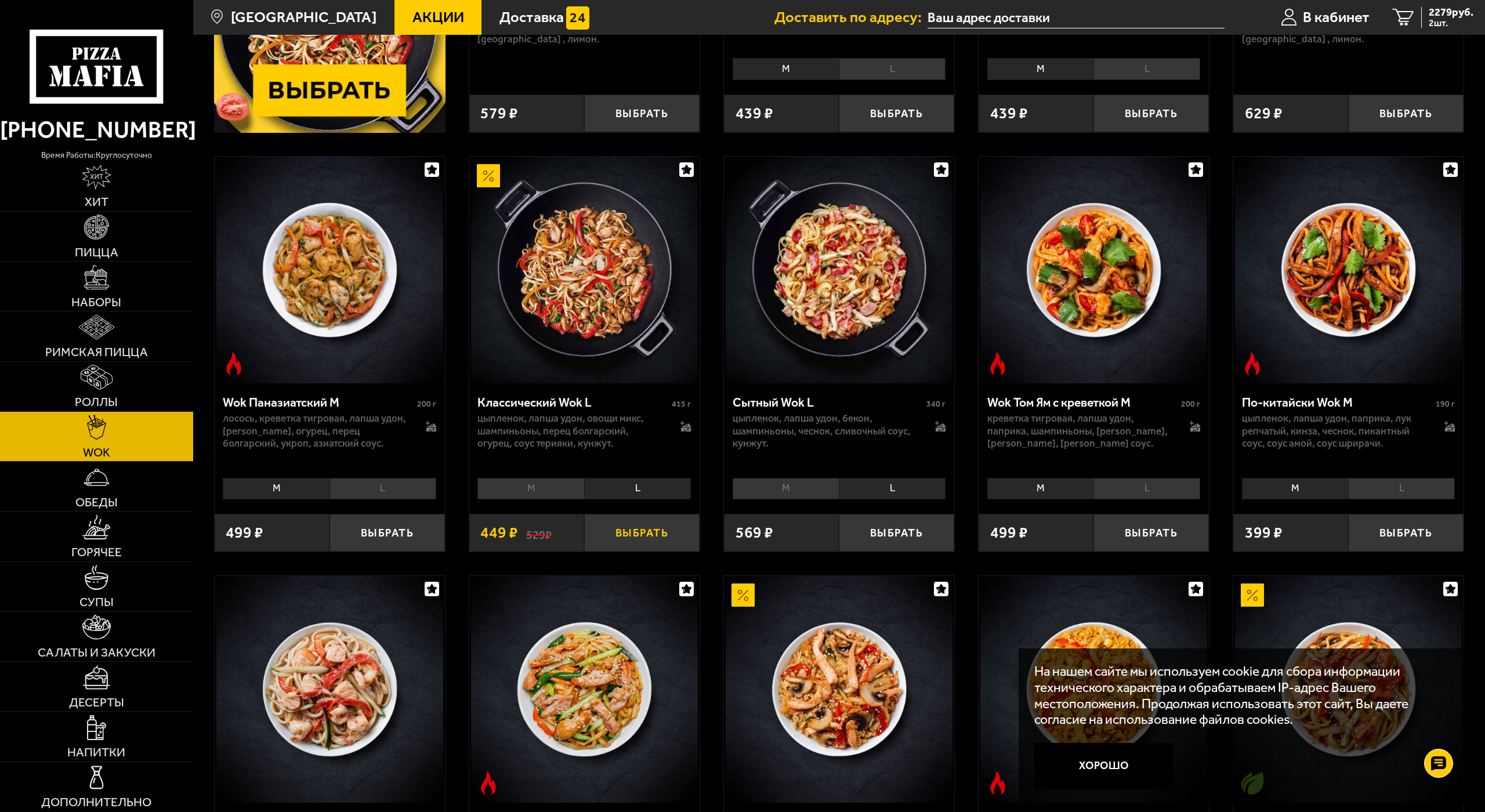
click at [639, 530] on button "Выбрать" at bounding box center [642, 533] width 116 height 38
click at [1451, 17] on span "2628 руб." at bounding box center [1451, 12] width 45 height 11
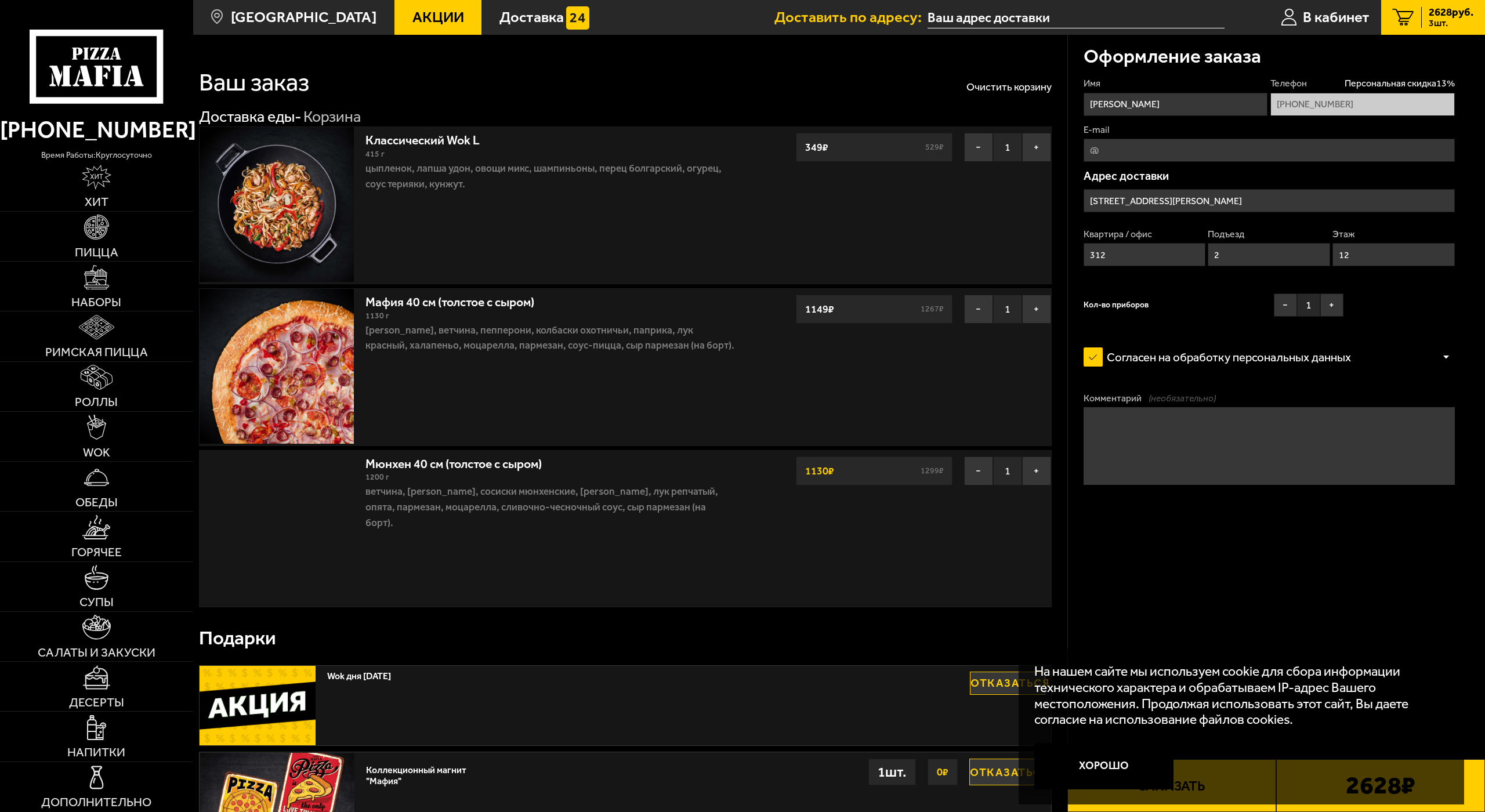
type input "[STREET_ADDRESS][PERSON_NAME]"
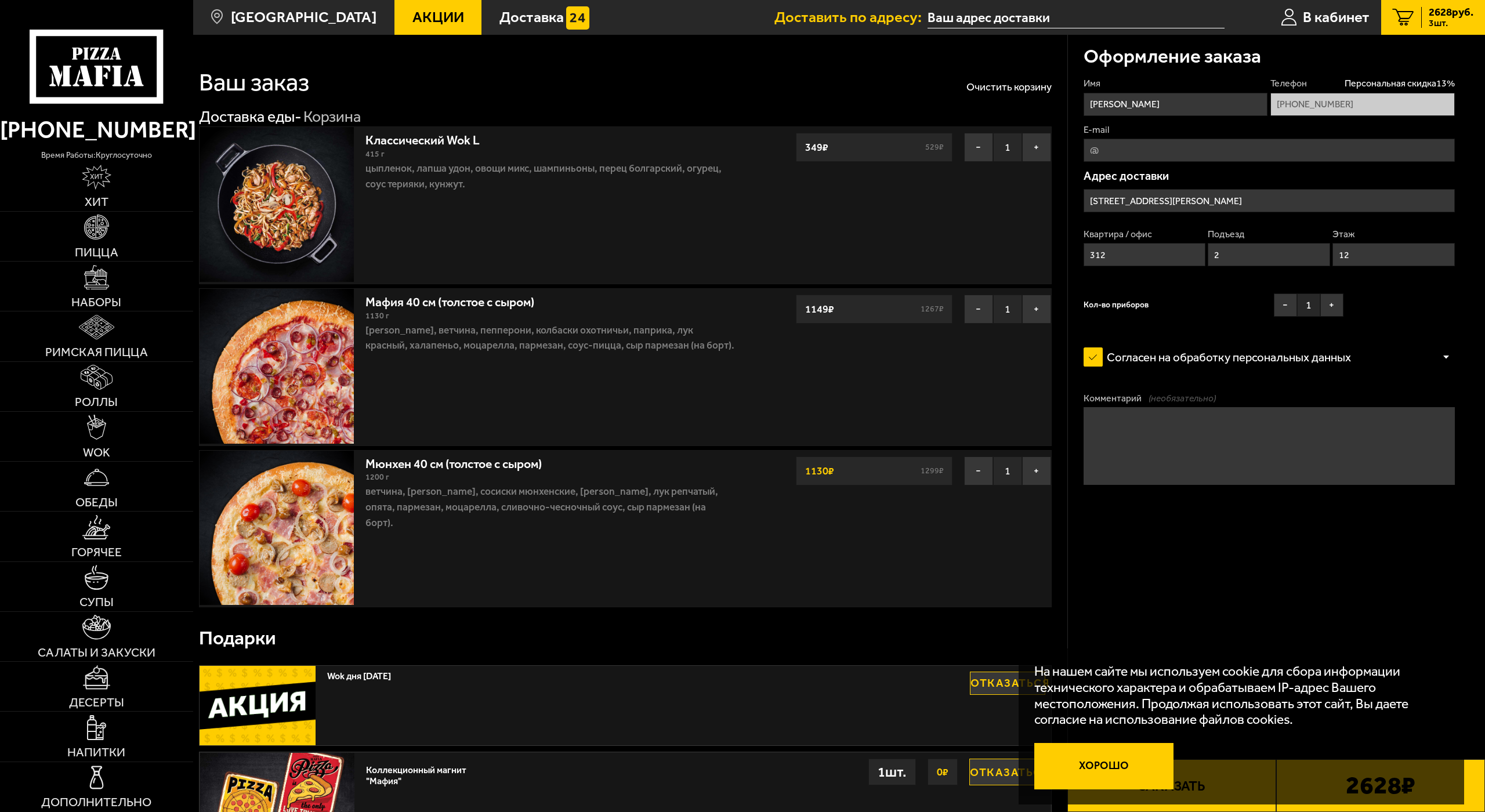
click at [1122, 741] on button "Хорошо" at bounding box center [1104, 765] width 139 height 46
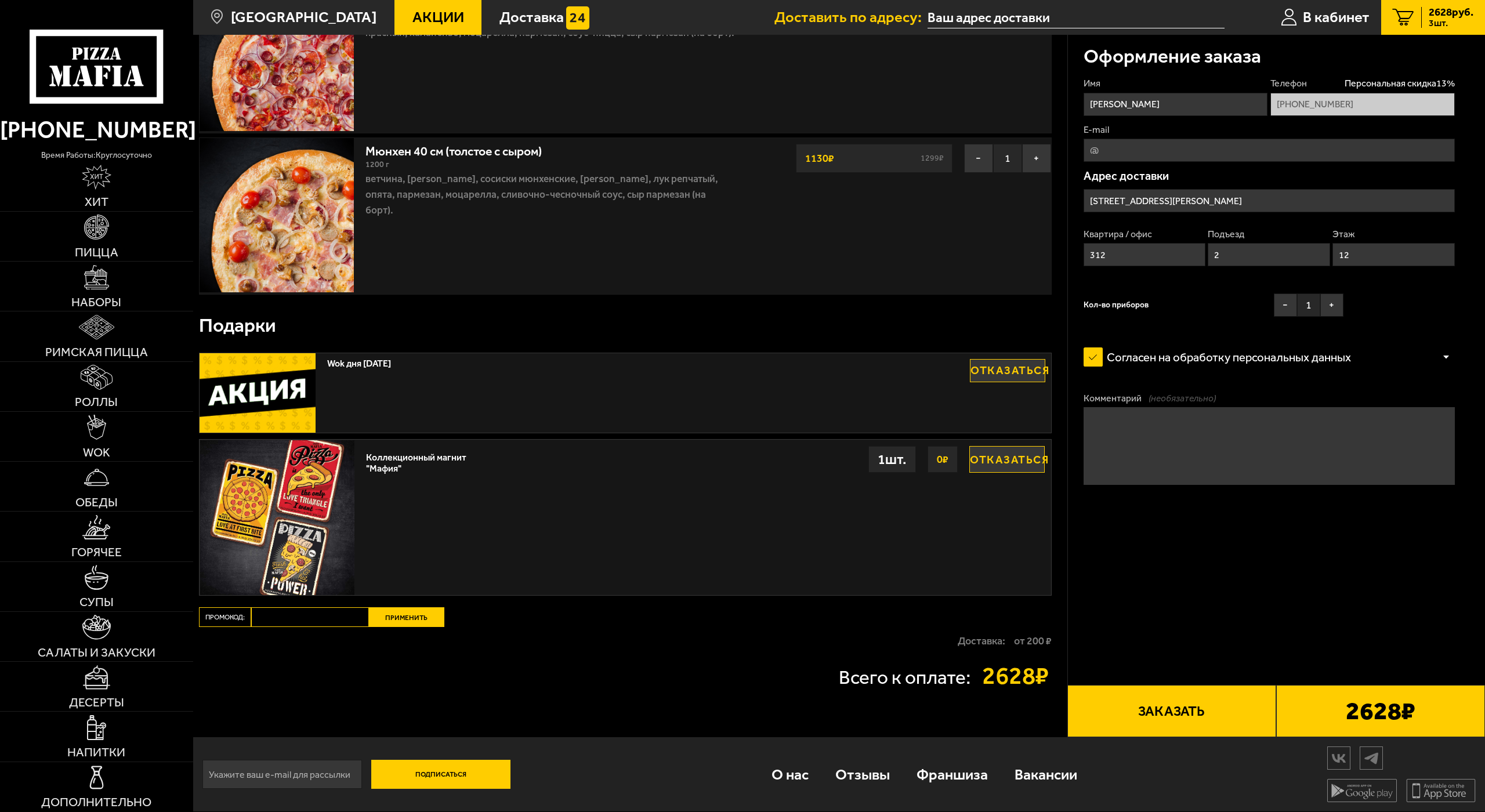
scroll to position [383, 0]
click at [1178, 685] on button "Заказать" at bounding box center [1171, 711] width 209 height 53
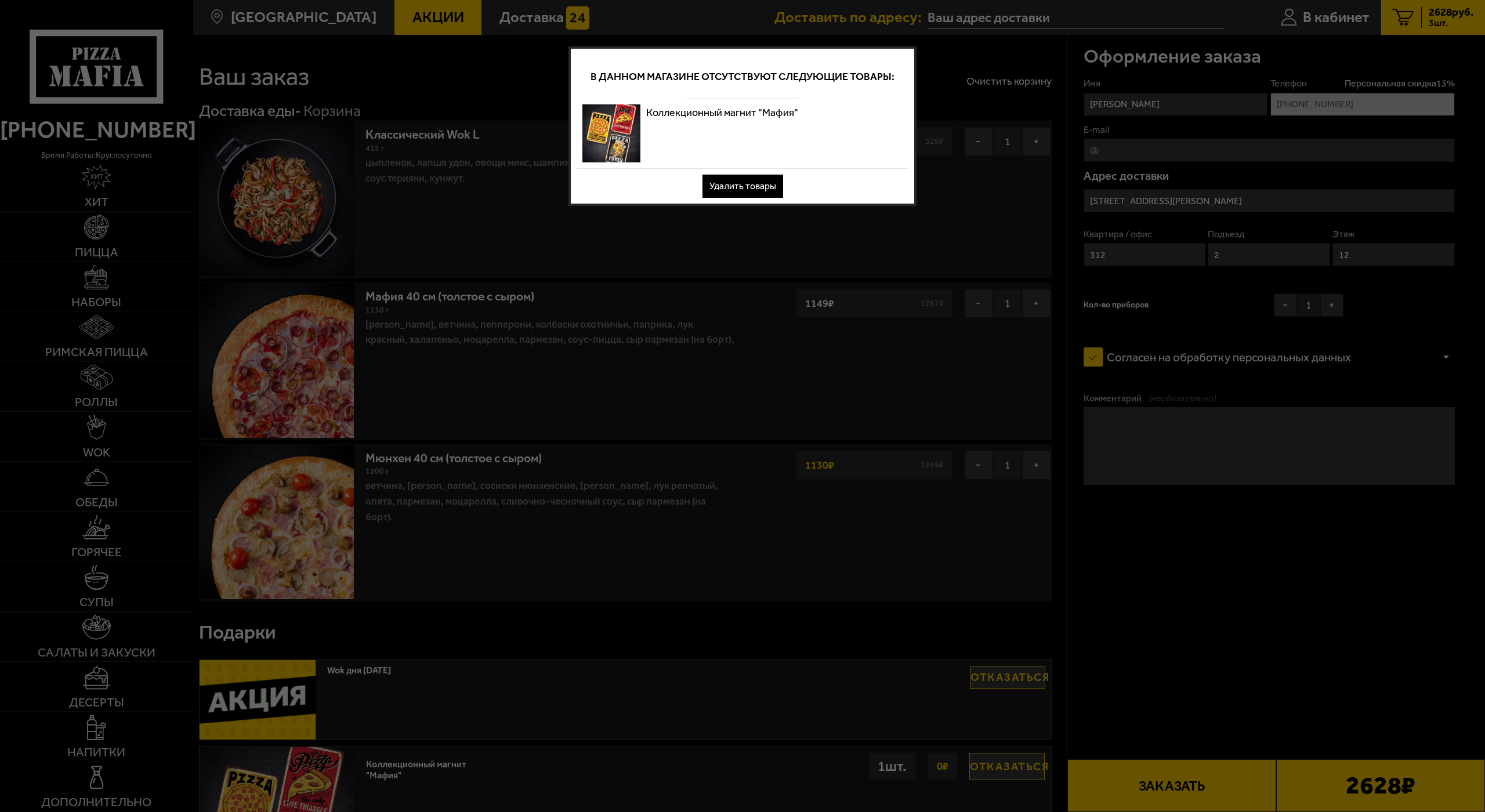
scroll to position [0, 0]
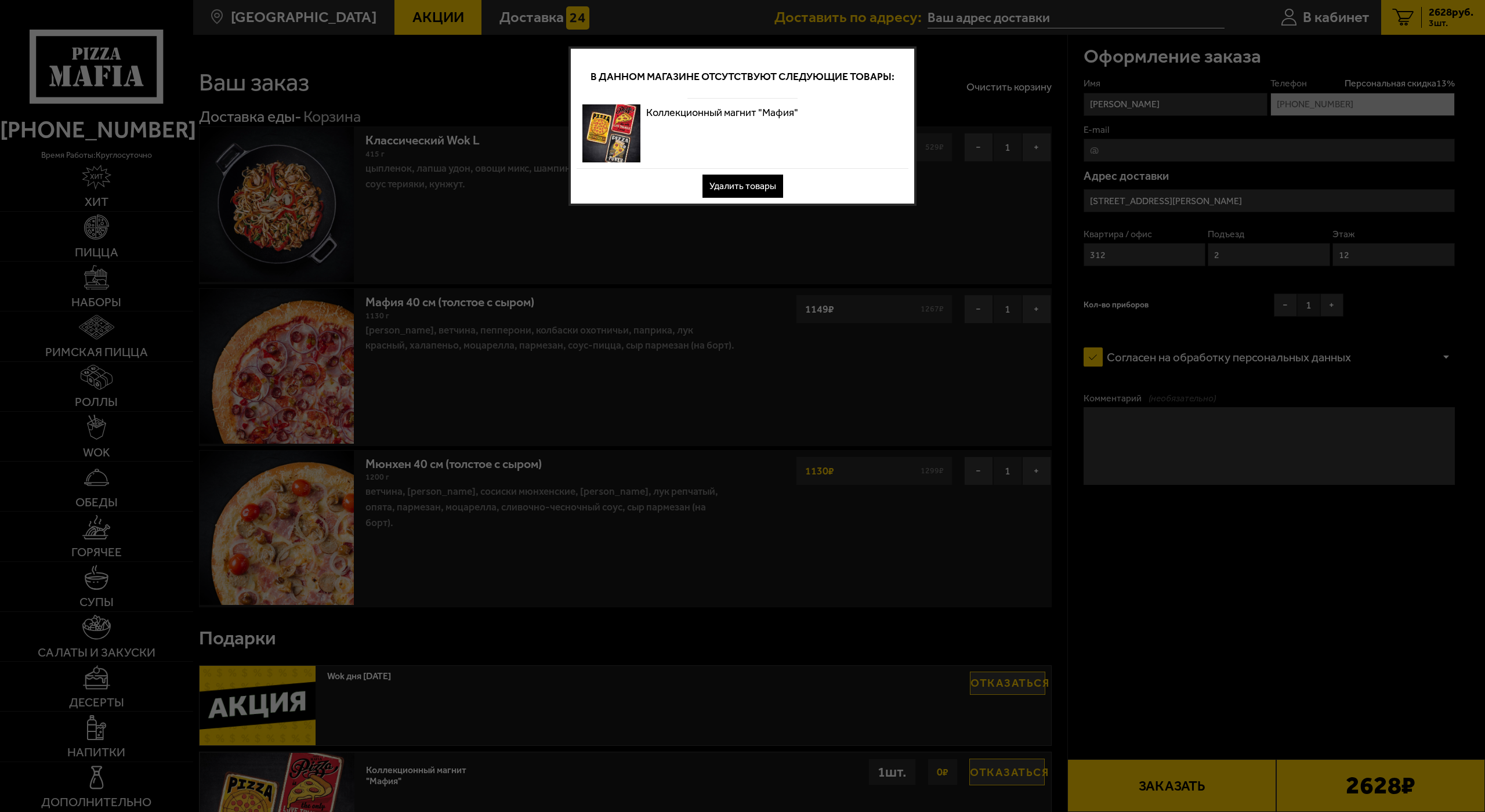
click at [741, 191] on button "Удалить товары" at bounding box center [742, 186] width 81 height 23
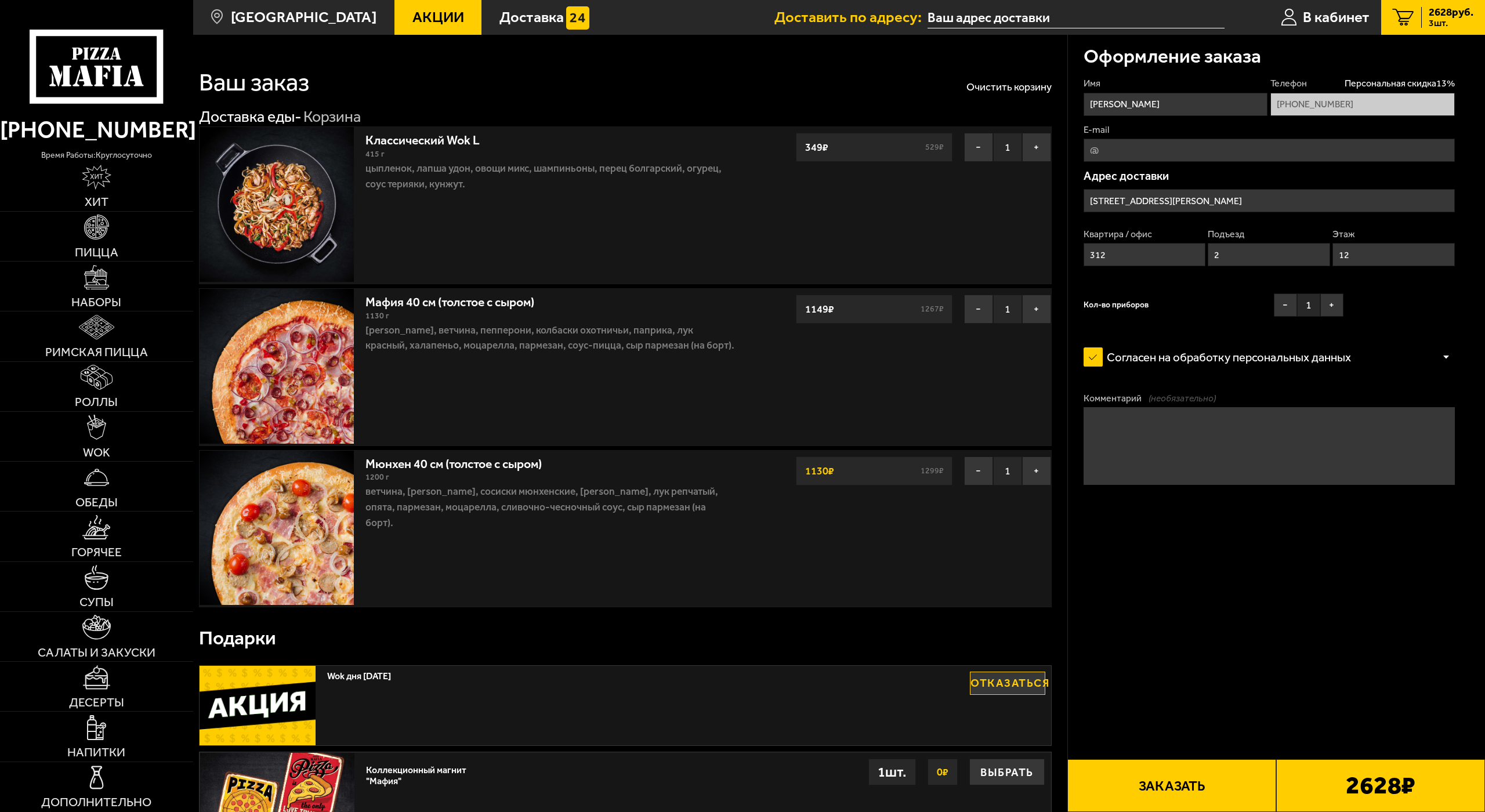
click at [1181, 741] on button "Заказать" at bounding box center [1171, 785] width 209 height 53
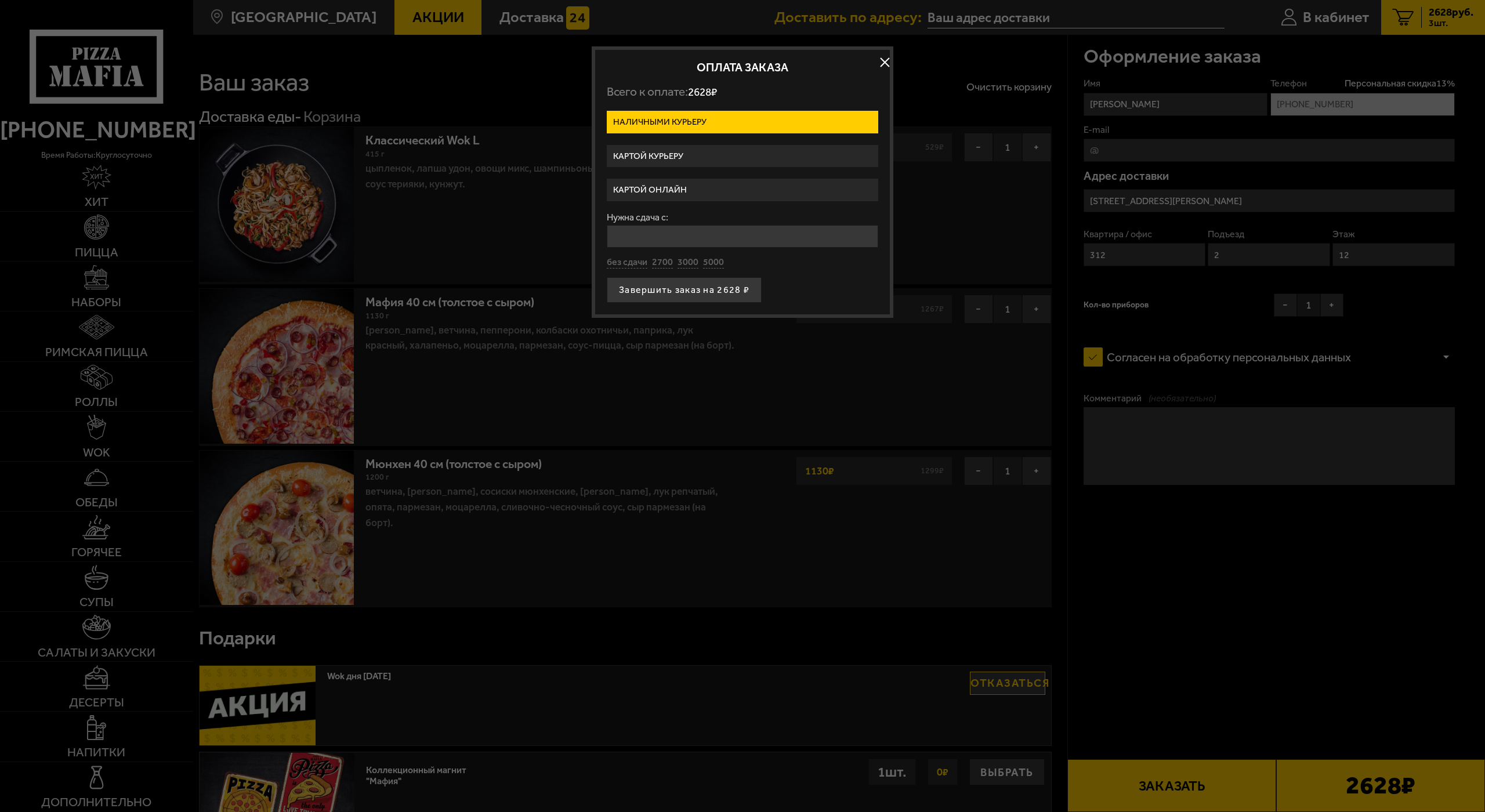
click at [671, 160] on label "Картой курьеру" at bounding box center [742, 156] width 271 height 23
click at [0, 0] on input "Картой курьеру" at bounding box center [0, 0] width 0 height 0
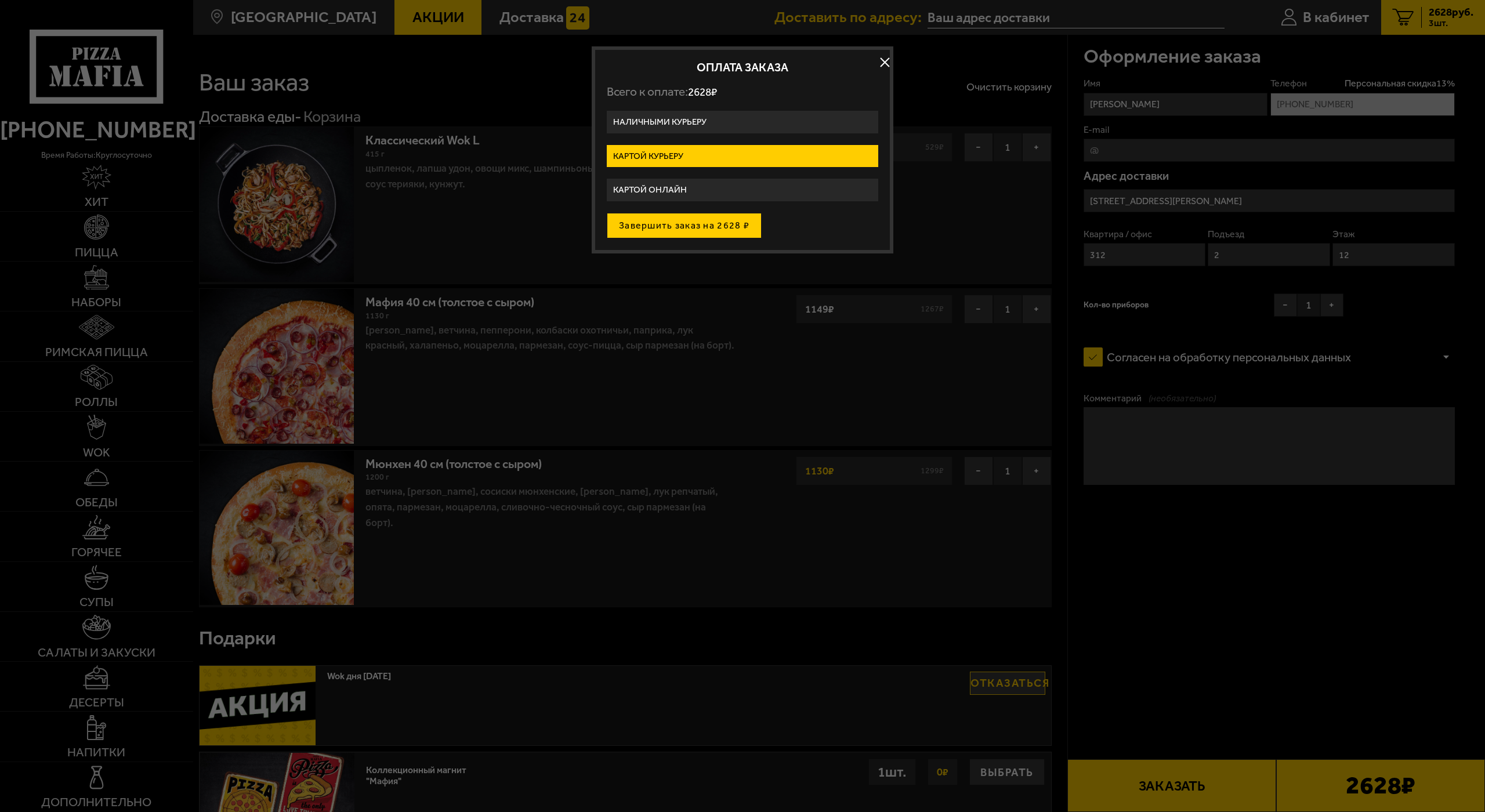
click at [673, 230] on button "Завершить заказ на 2628 ₽" at bounding box center [684, 225] width 155 height 25
